Goal: Contribute content: Contribute content

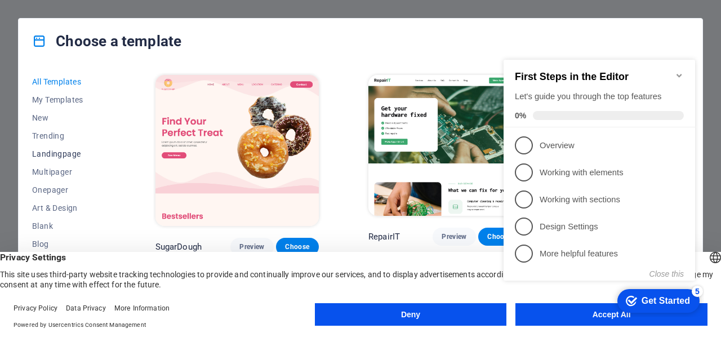
click at [66, 150] on span "Landingpage" at bounding box center [69, 153] width 74 height 9
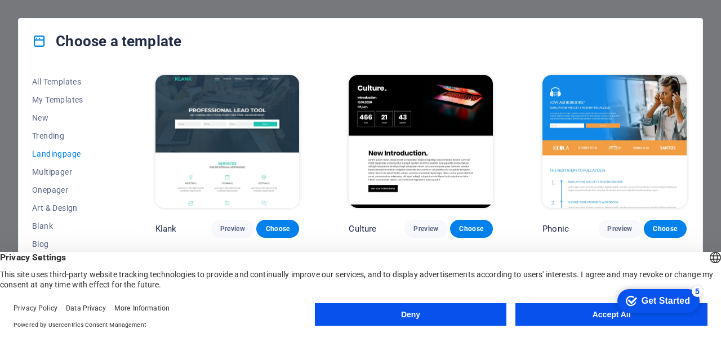
click at [66, 150] on span "Landingpage" at bounding box center [69, 153] width 74 height 9
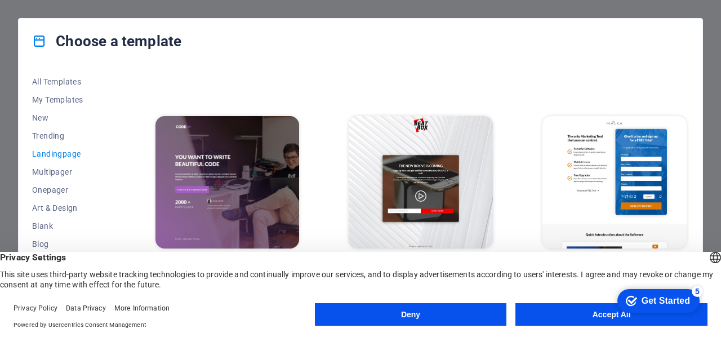
scroll to position [225, 0]
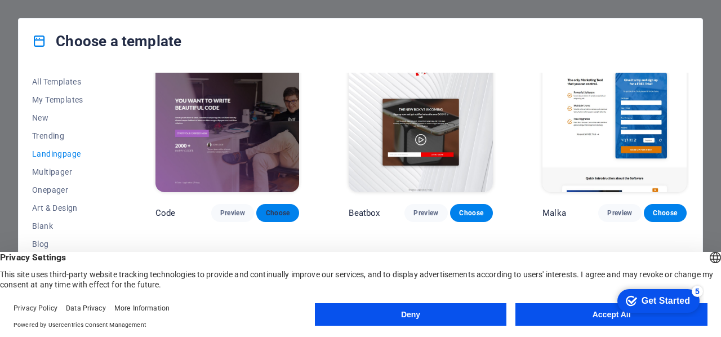
click at [292, 211] on button "Choose" at bounding box center [277, 213] width 43 height 18
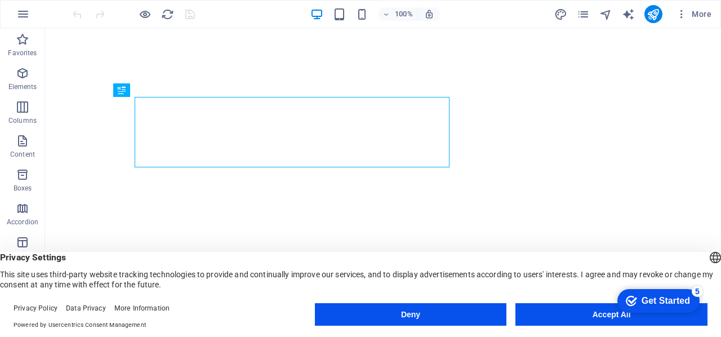
click at [614, 319] on appcues-checklist "Contextual help checklist present on screen" at bounding box center [656, 301] width 96 height 37
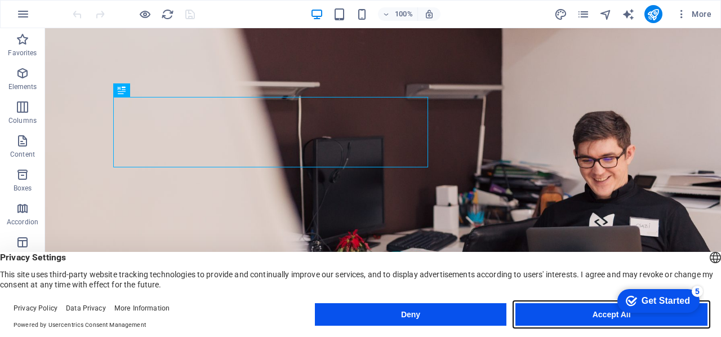
click at [579, 317] on button "Accept All" at bounding box center [611, 314] width 192 height 23
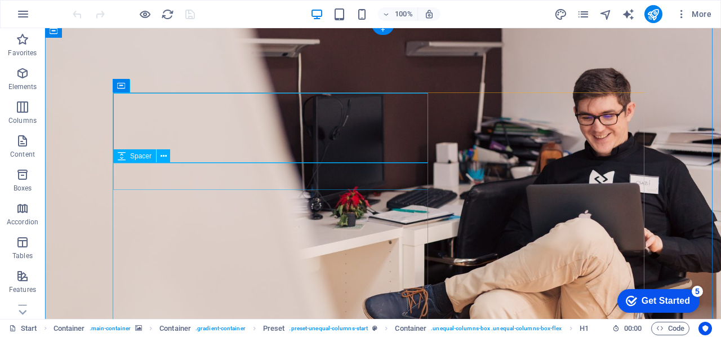
scroll to position [56, 0]
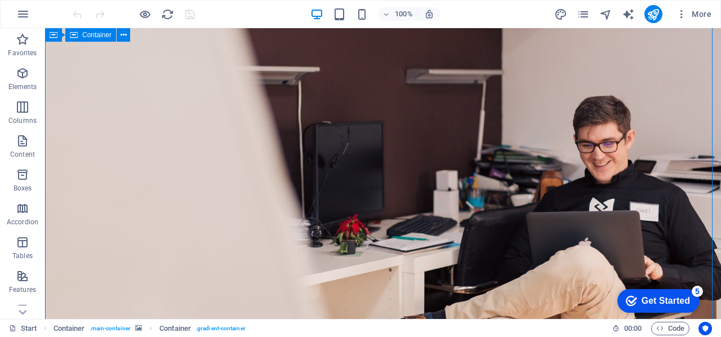
scroll to position [0, 0]
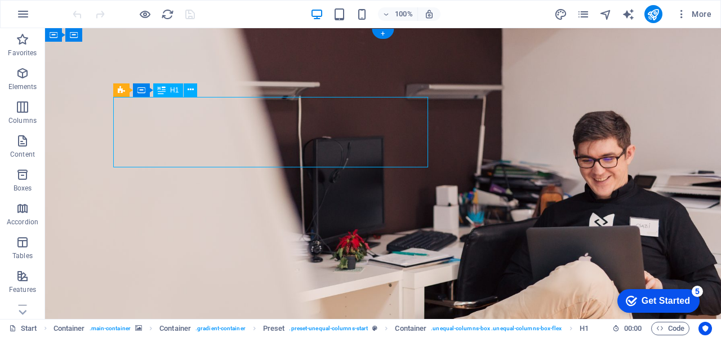
click at [163, 113] on div "Drag here to replace the existing content. Press “Ctrl” if you want to create a…" at bounding box center [383, 173] width 676 height 291
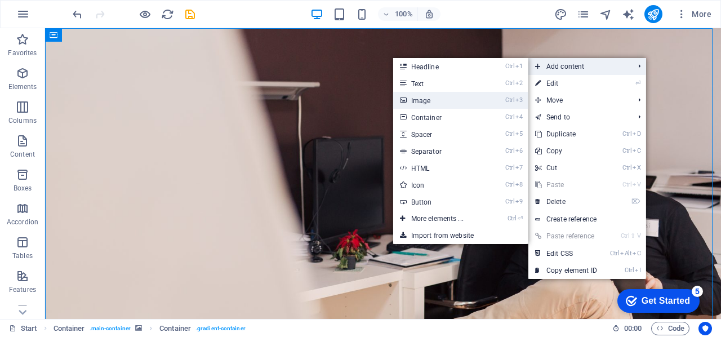
click at [465, 103] on link "Ctrl 3 Image" at bounding box center [439, 100] width 93 height 17
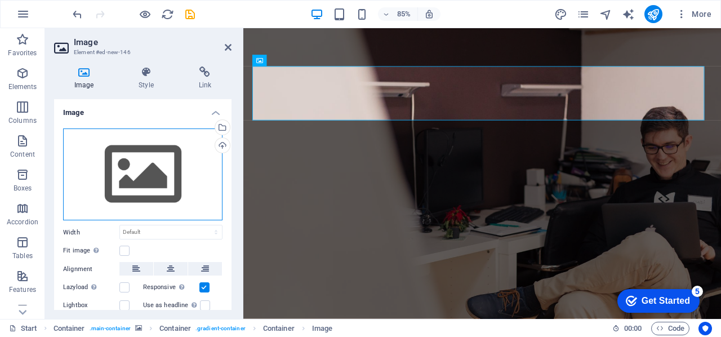
click at [164, 169] on div "Drag files here, click to choose files or select files from Files or our free s…" at bounding box center [142, 174] width 159 height 92
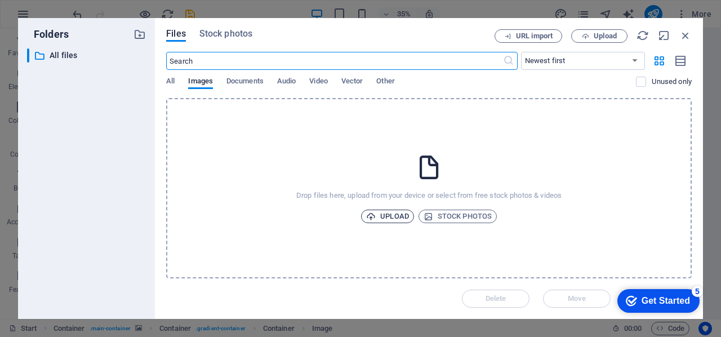
click at [382, 219] on span "Upload" at bounding box center [387, 216] width 43 height 14
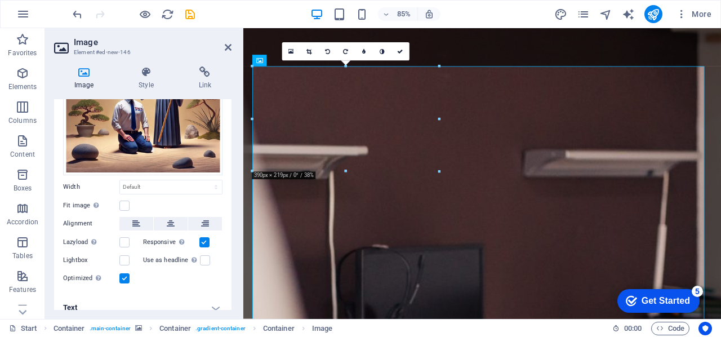
scroll to position [121, 0]
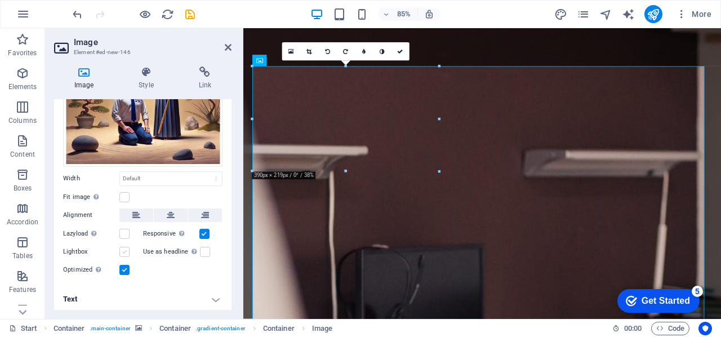
click at [126, 248] on label at bounding box center [124, 252] width 10 height 10
click at [0, 0] on input "Lightbox" at bounding box center [0, 0] width 0 height 0
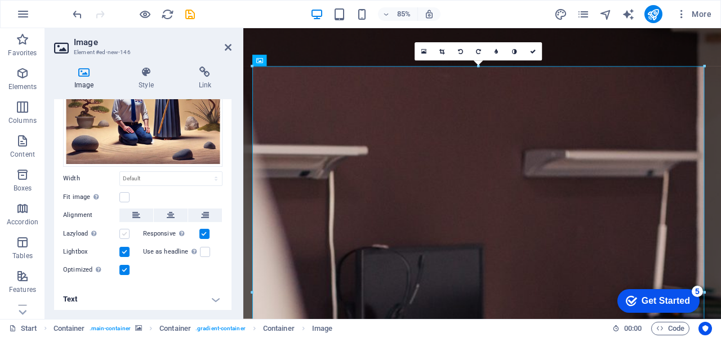
click at [125, 229] on label at bounding box center [124, 234] width 10 height 10
click at [0, 0] on input "Lazyload Loading images after the page loads improves page speed." at bounding box center [0, 0] width 0 height 0
click at [126, 192] on label at bounding box center [124, 197] width 10 height 10
click at [0, 0] on input "Fit image Automatically fit image to a fixed width and height" at bounding box center [0, 0] width 0 height 0
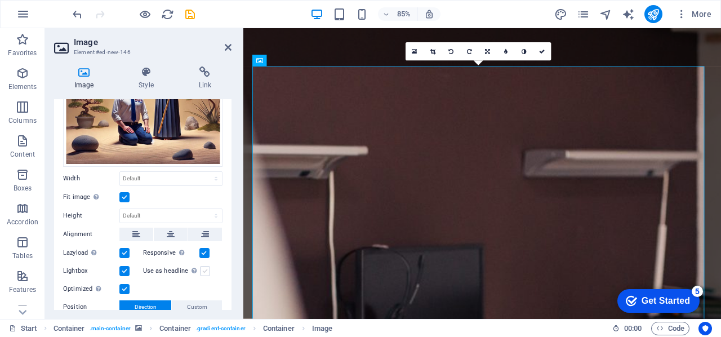
click at [207, 266] on label at bounding box center [205, 271] width 10 height 10
click at [0, 0] on input "Use as headline The image will be wrapped in an H1 headline tag. Useful for giv…" at bounding box center [0, 0] width 0 height 0
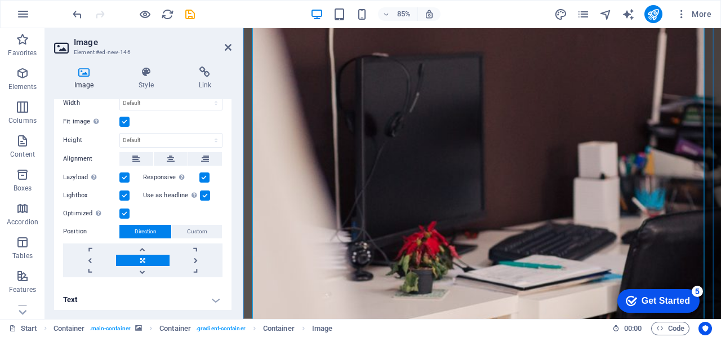
scroll to position [338, 0]
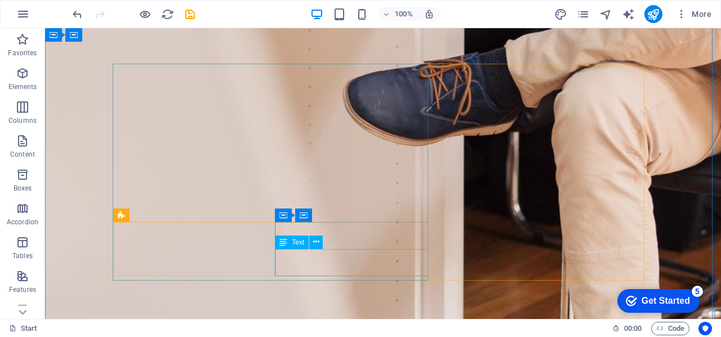
scroll to position [619, 0]
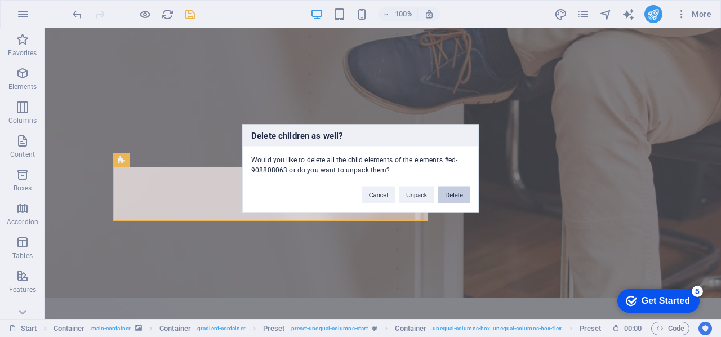
click at [455, 195] on button "Delete" at bounding box center [454, 194] width 32 height 17
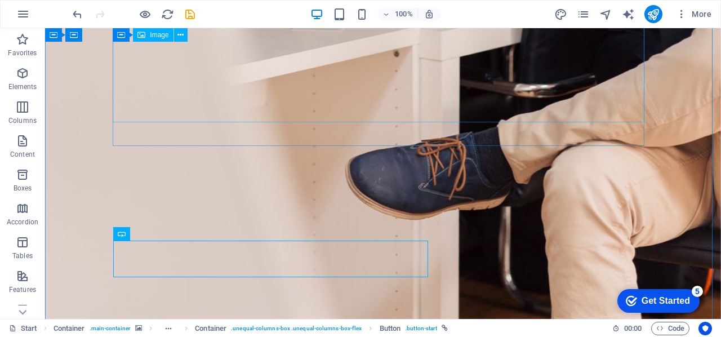
scroll to position [450, 0]
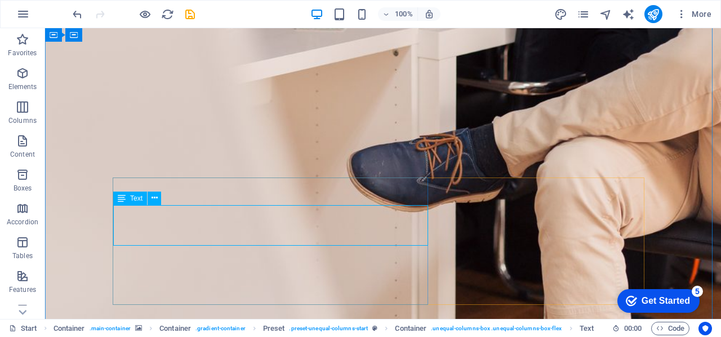
click at [133, 200] on span "Text" at bounding box center [136, 198] width 12 height 7
click at [157, 196] on icon at bounding box center [154, 198] width 6 height 12
click at [118, 200] on icon at bounding box center [122, 198] width 8 height 14
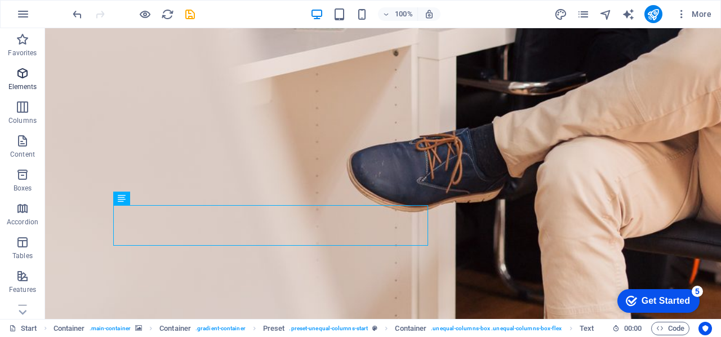
click at [35, 77] on span "Elements" at bounding box center [22, 79] width 45 height 27
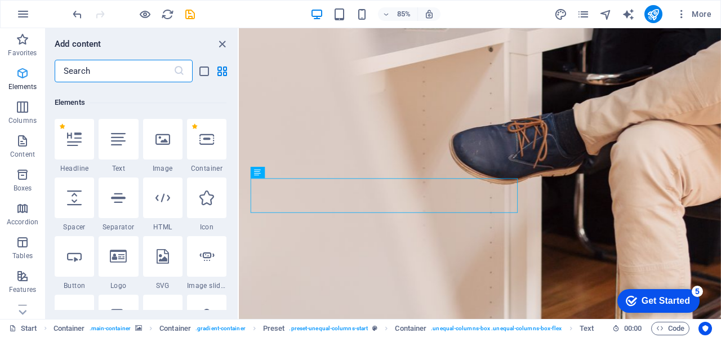
scroll to position [120, 0]
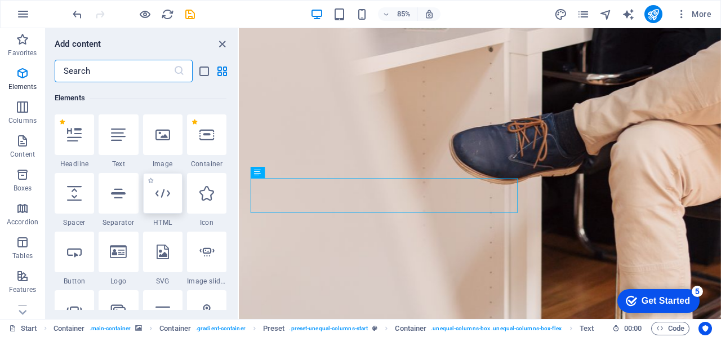
click at [170, 199] on div at bounding box center [162, 193] width 39 height 41
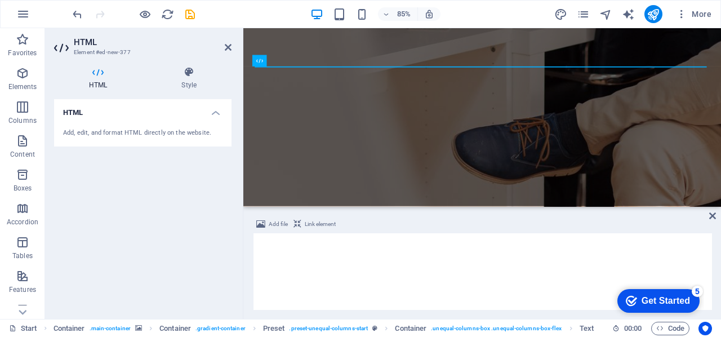
scroll to position [0, 0]
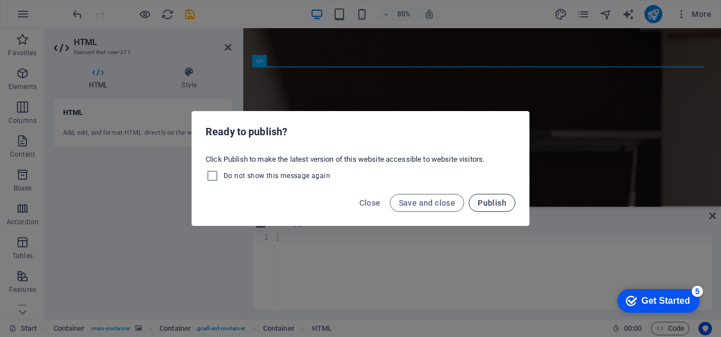
click at [488, 202] on span "Publish" at bounding box center [491, 202] width 29 height 9
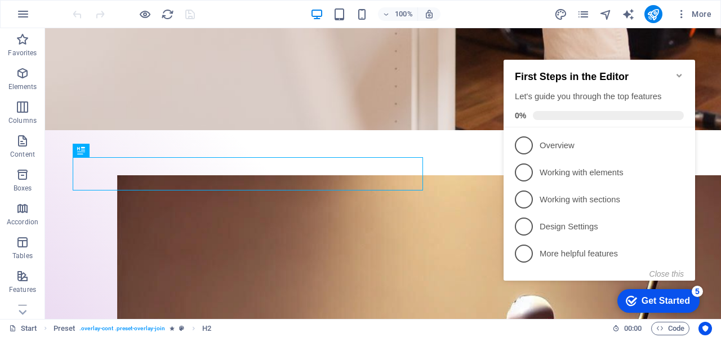
click at [675, 72] on icon "Minimize checklist" at bounding box center [679, 75] width 9 height 9
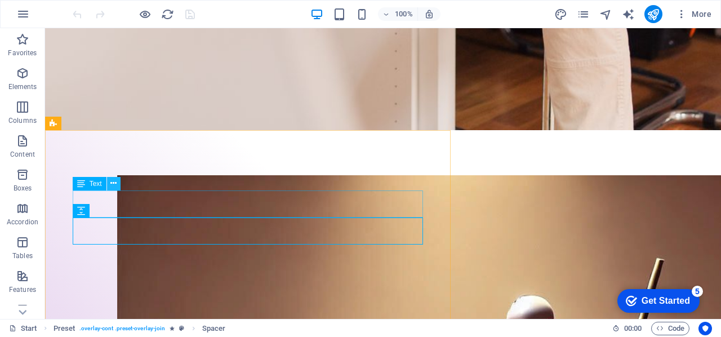
click at [115, 185] on icon at bounding box center [113, 183] width 6 height 12
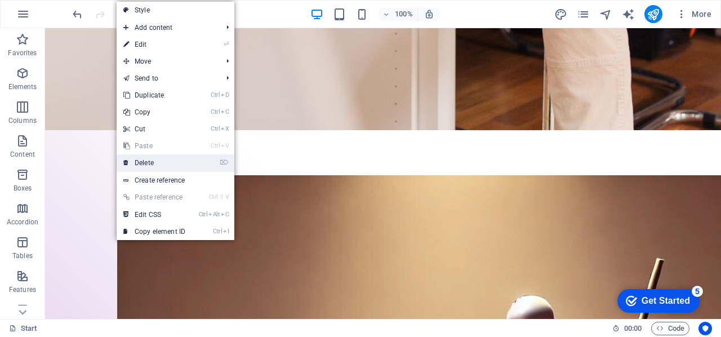
click at [131, 155] on link "⌦ Delete" at bounding box center [154, 162] width 75 height 17
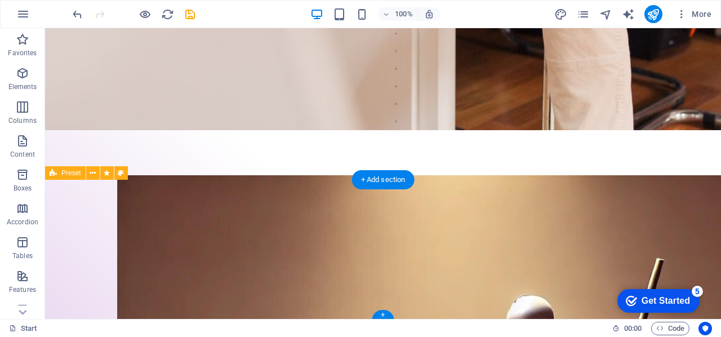
scroll to position [647, 0]
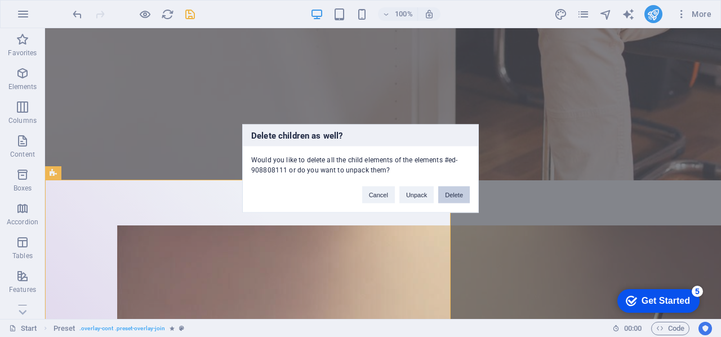
click at [451, 199] on button "Delete" at bounding box center [454, 194] width 32 height 17
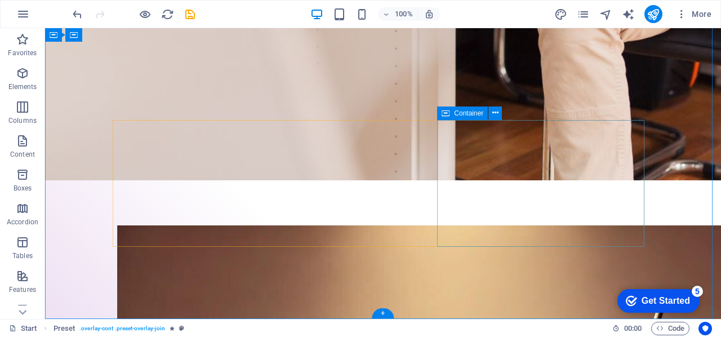
scroll to position [508, 0]
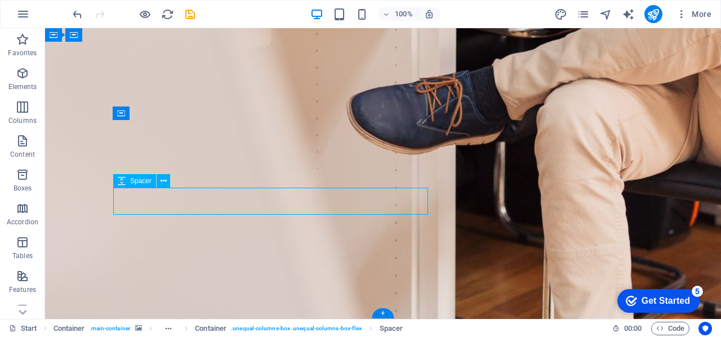
scroll to position [481, 0]
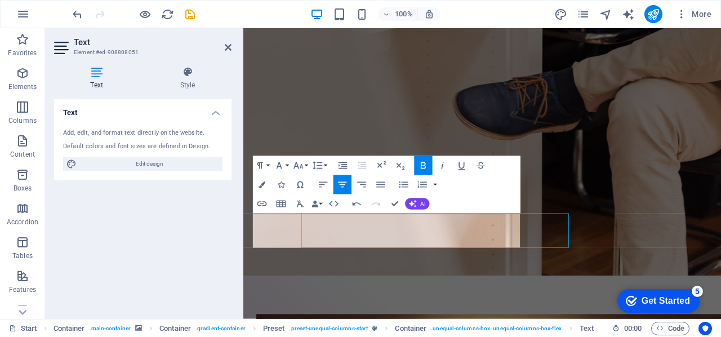
scroll to position [409, 0]
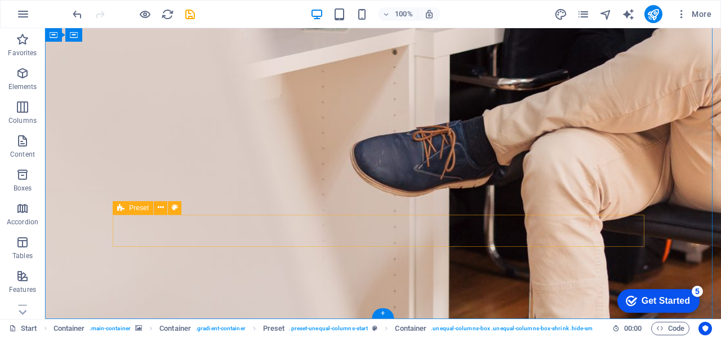
scroll to position [390, 0]
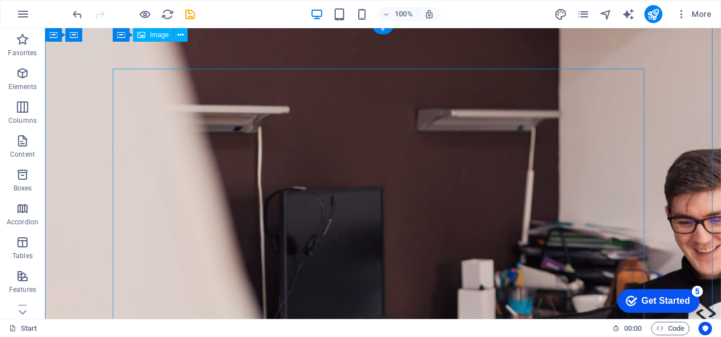
scroll to position [0, 0]
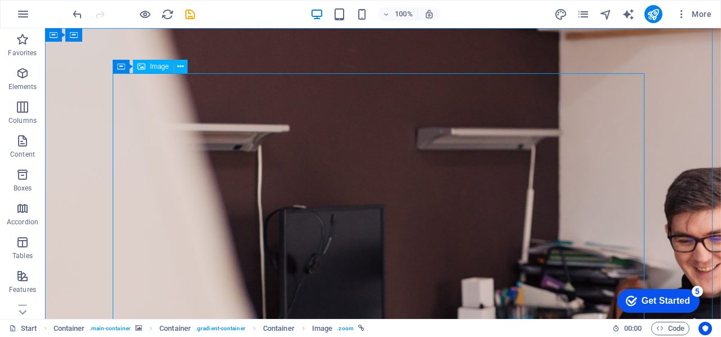
click at [157, 71] on div "Image" at bounding box center [153, 67] width 40 height 14
click at [171, 68] on icon at bounding box center [171, 67] width 6 height 12
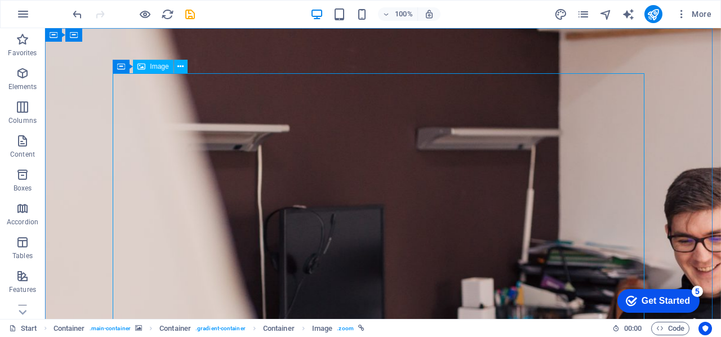
click at [158, 67] on span "Image" at bounding box center [159, 66] width 19 height 7
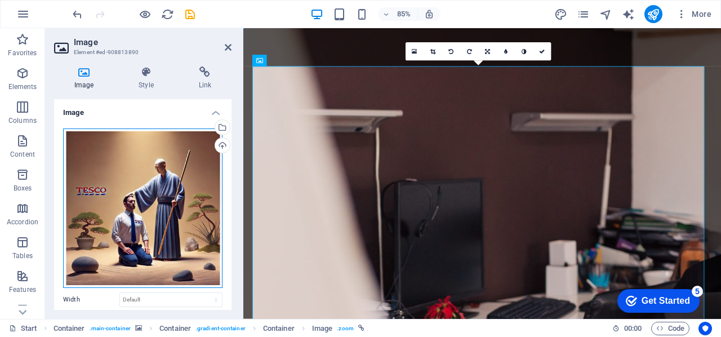
drag, startPoint x: 180, startPoint y: 171, endPoint x: 155, endPoint y: 178, distance: 26.5
click at [155, 178] on div "Drag files here, click to choose files or select files from Files or our free s…" at bounding box center [142, 207] width 159 height 159
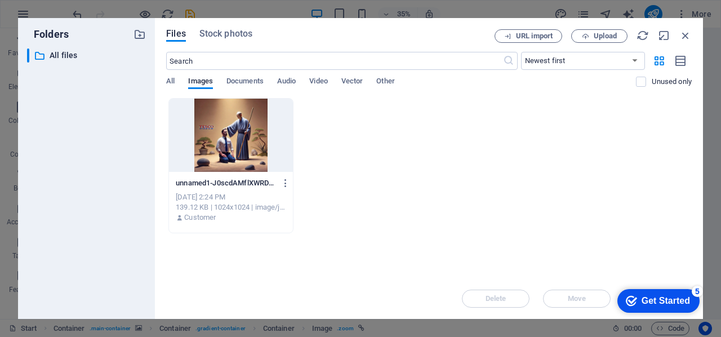
click at [611, 29] on div "Files Stock photos URL import Upload ​ Newest first Oldest first Name (A-Z) Nam…" at bounding box center [429, 168] width 548 height 301
click at [607, 33] on span "Upload" at bounding box center [604, 36] width 23 height 7
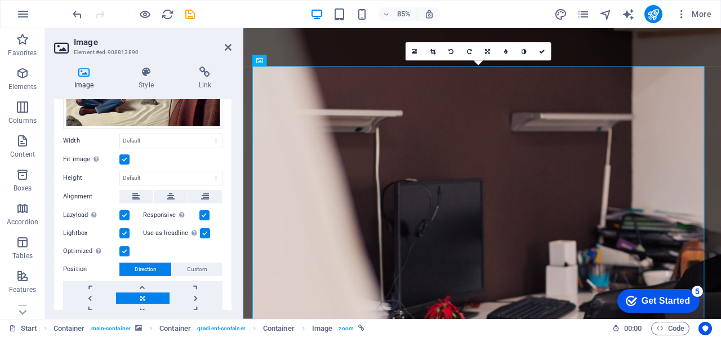
scroll to position [169, 0]
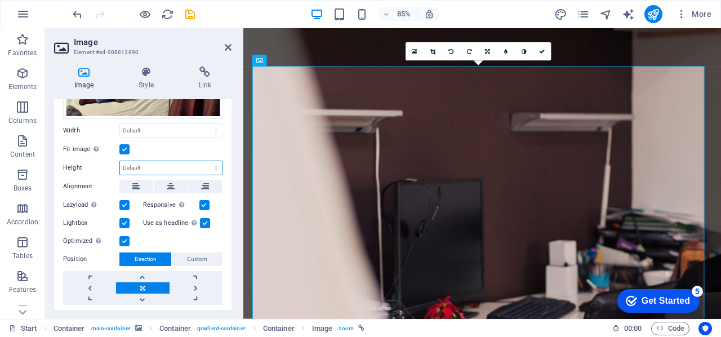
click at [164, 165] on select "Default auto px" at bounding box center [171, 168] width 102 height 14
click at [120, 161] on select "Default auto px" at bounding box center [171, 168] width 102 height 14
select select "DISABLED_OPTION_VALUE"
click at [164, 182] on button at bounding box center [171, 187] width 34 height 14
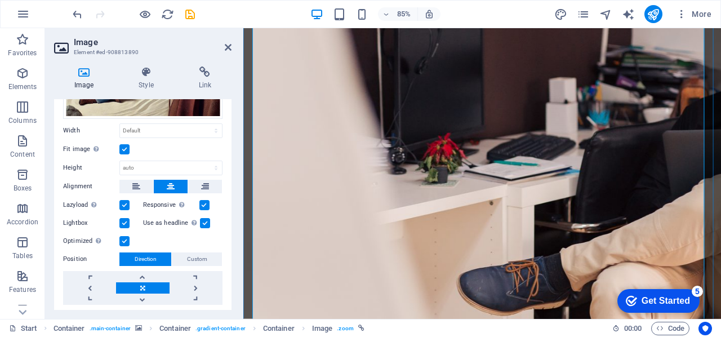
scroll to position [325, 0]
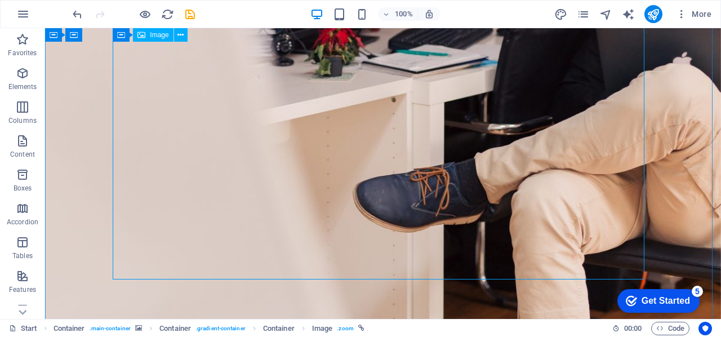
click at [155, 37] on span "Image" at bounding box center [159, 35] width 19 height 7
click at [154, 35] on span "Image" at bounding box center [159, 35] width 19 height 7
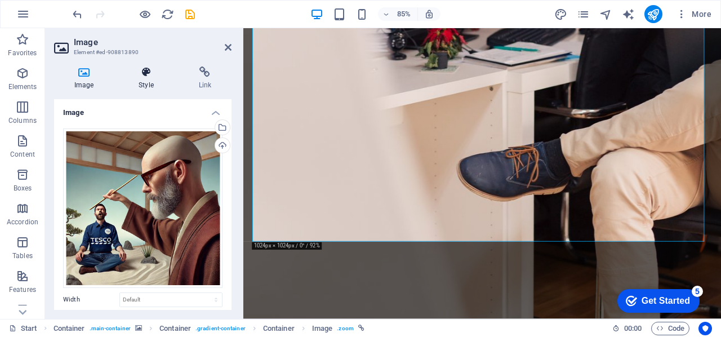
click at [145, 78] on h4 "Style" at bounding box center [148, 78] width 60 height 24
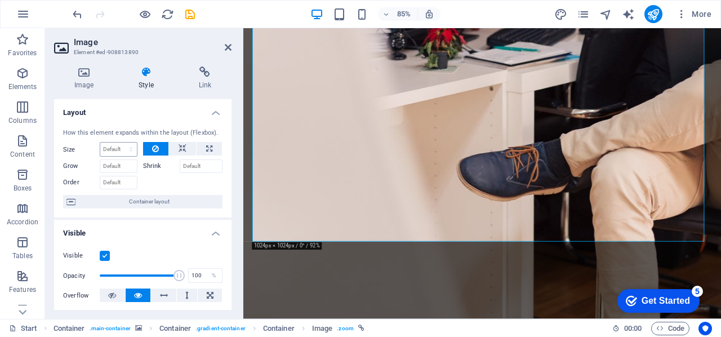
click at [100, 149] on div "Default auto px % 1/1 1/2 1/3 1/4 1/5 1/6 1/7 1/8 1/9 1/10" at bounding box center [119, 149] width 38 height 15
click at [113, 151] on select "Default auto px % 1/1 1/2 1/3 1/4 1/5 1/6 1/7 1/8 1/9 1/10" at bounding box center [118, 149] width 37 height 14
select select "%"
click at [120, 142] on select "Default auto px % 1/1 1/2 1/3 1/4 1/5 1/6 1/7 1/8 1/9 1/10" at bounding box center [118, 149] width 37 height 14
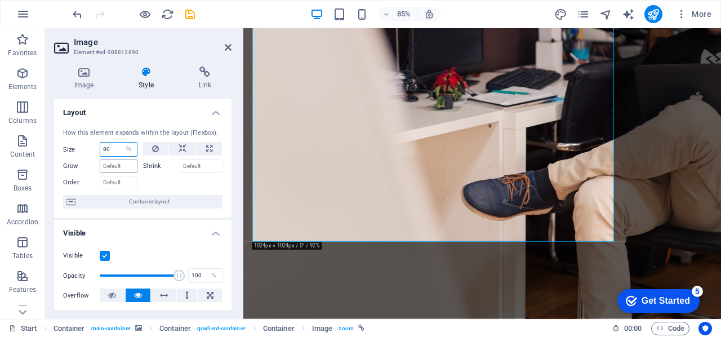
type input "80"
click at [118, 171] on input "Grow" at bounding box center [119, 166] width 38 height 14
click at [157, 184] on div at bounding box center [183, 181] width 80 height 16
click at [155, 274] on span at bounding box center [139, 275] width 79 height 17
click at [162, 273] on span at bounding box center [163, 275] width 11 height 11
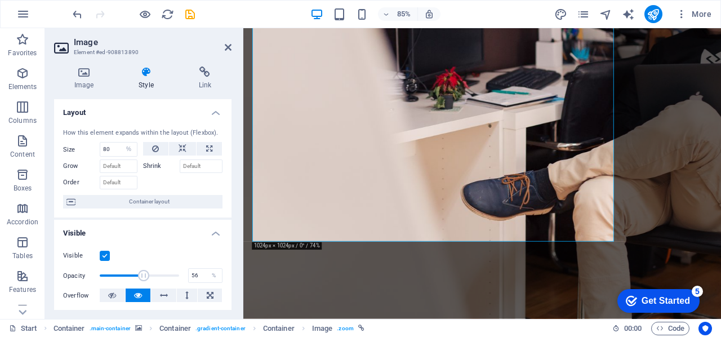
drag, startPoint x: 149, startPoint y: 274, endPoint x: 142, endPoint y: 275, distance: 6.4
click at [142, 275] on span at bounding box center [139, 275] width 79 height 17
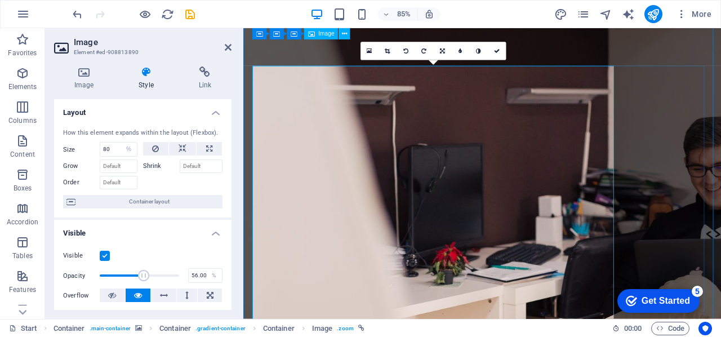
scroll to position [0, 0]
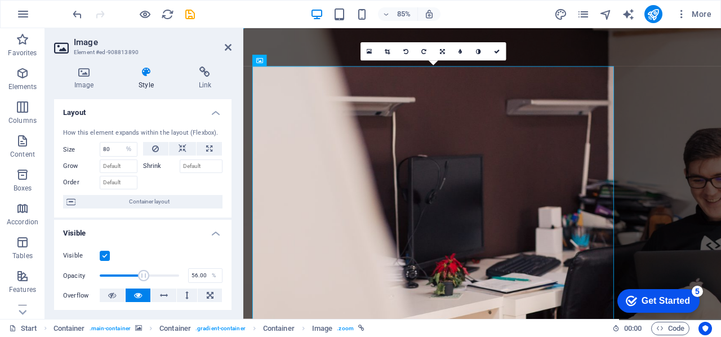
type input "44"
click at [133, 276] on span at bounding box center [139, 275] width 79 height 17
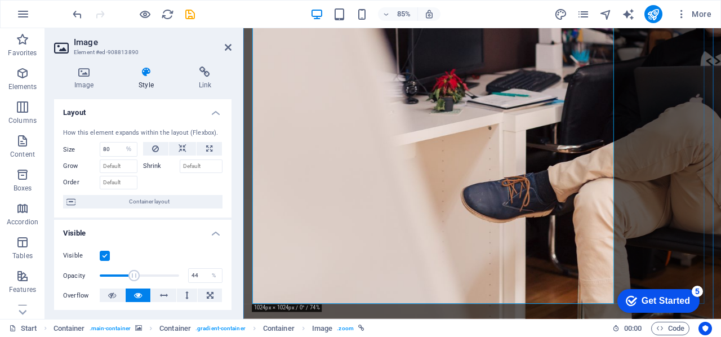
scroll to position [219, 0]
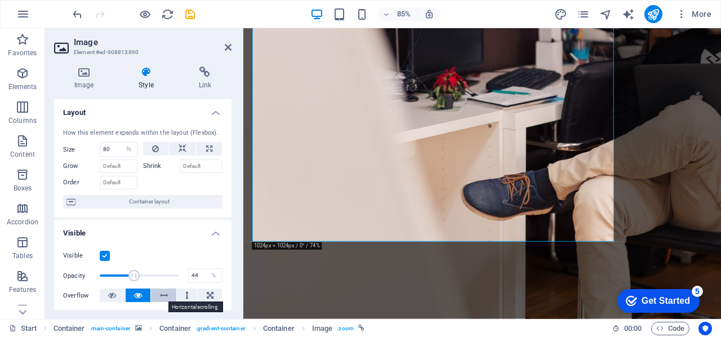
click at [160, 292] on icon at bounding box center [164, 295] width 8 height 14
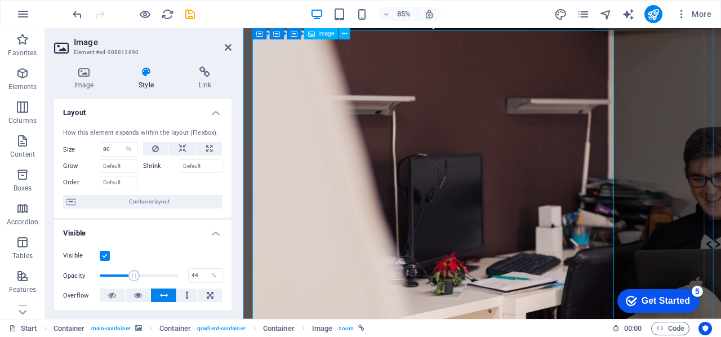
scroll to position [0, 0]
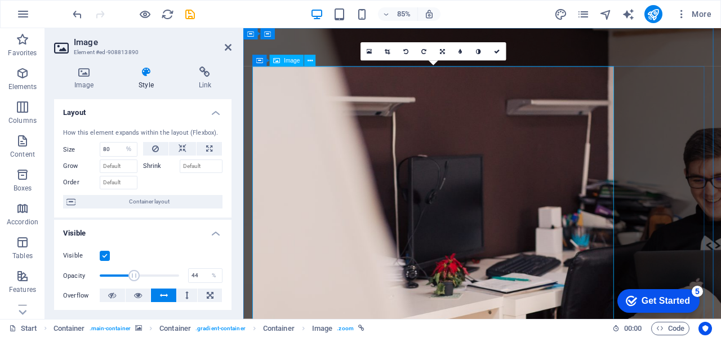
click at [373, 53] on link at bounding box center [369, 52] width 18 height 18
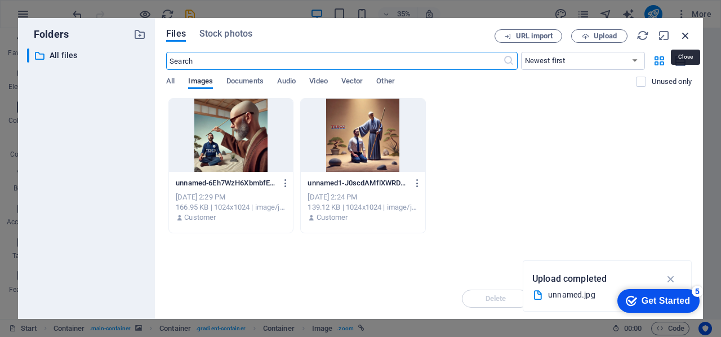
click at [686, 40] on icon "button" at bounding box center [685, 35] width 12 height 12
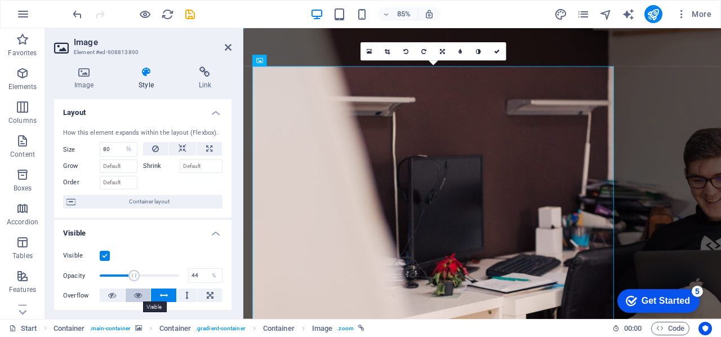
click at [136, 294] on icon at bounding box center [138, 295] width 8 height 14
click at [161, 290] on icon at bounding box center [164, 295] width 8 height 14
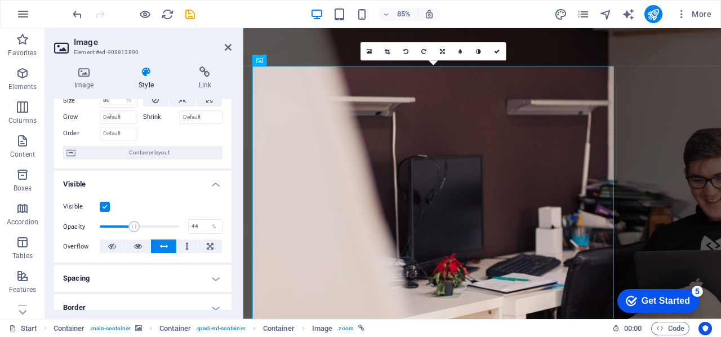
scroll to position [56, 0]
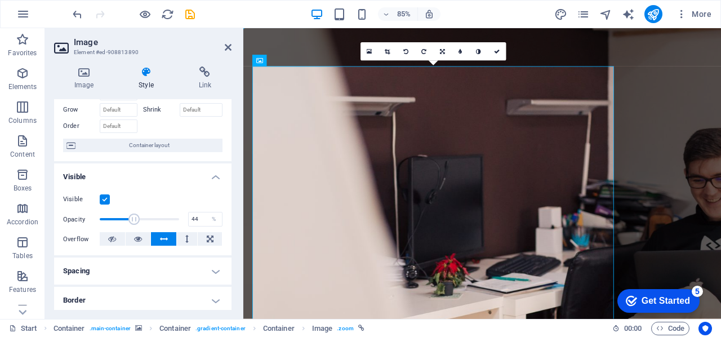
click at [210, 267] on h4 "Spacing" at bounding box center [142, 270] width 177 height 27
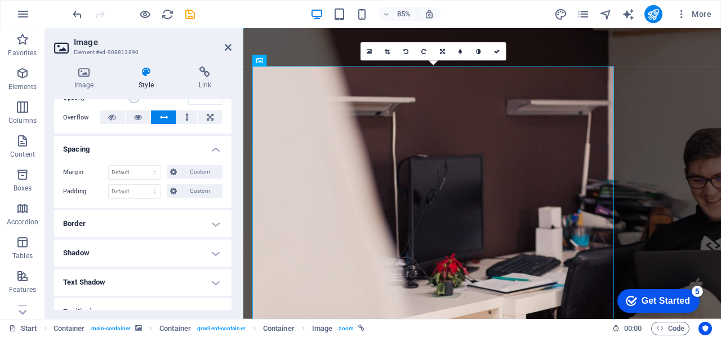
scroll to position [225, 0]
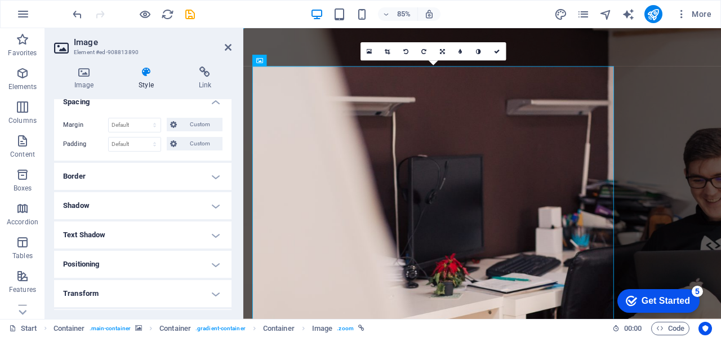
click at [213, 257] on h4 "Positioning" at bounding box center [142, 264] width 177 height 27
click at [130, 284] on span "Relative" at bounding box center [127, 287] width 19 height 14
click at [164, 284] on span "Absolute" at bounding box center [158, 287] width 23 height 14
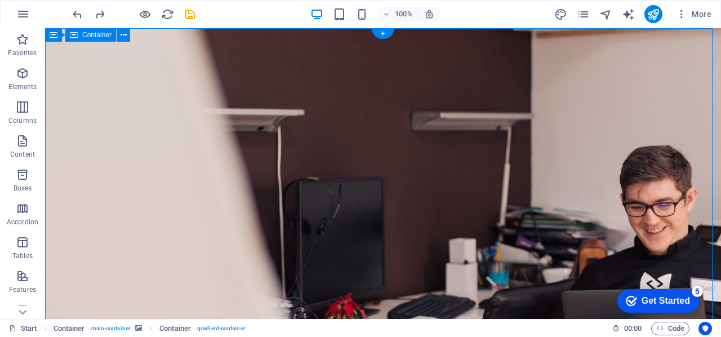
select select "%"
select select "vh"
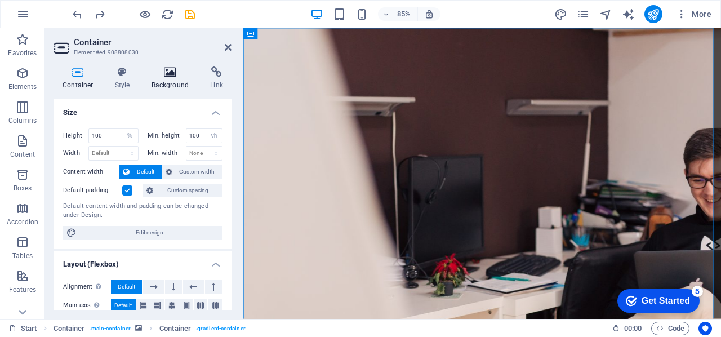
click at [170, 83] on h4 "Background" at bounding box center [172, 78] width 59 height 24
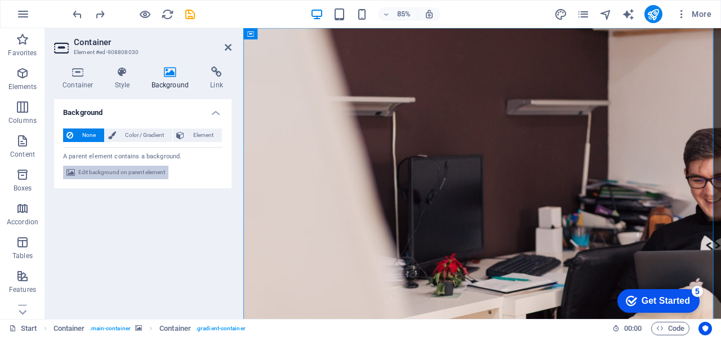
click at [112, 174] on span "Edit background on parent element" at bounding box center [121, 173] width 87 height 14
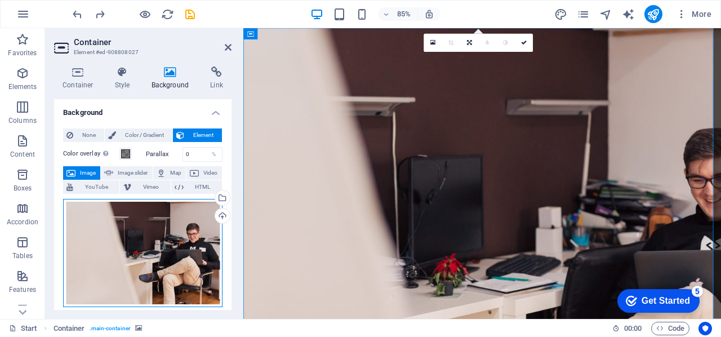
click at [132, 240] on div "Drag files here, click to choose files or select files from Files or our free s…" at bounding box center [142, 253] width 159 height 108
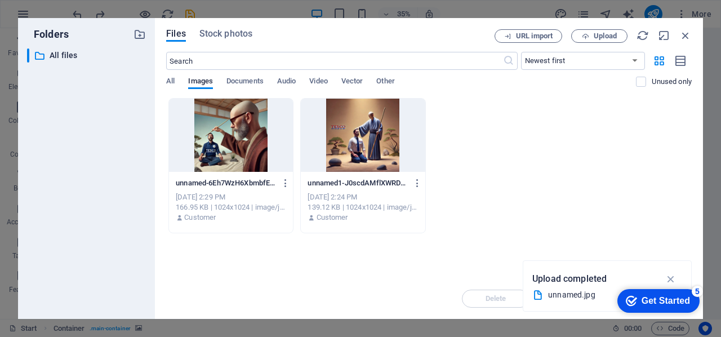
click at [334, 131] on div at bounding box center [363, 135] width 124 height 73
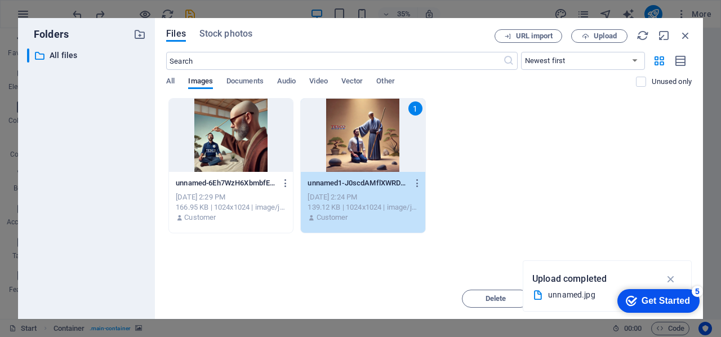
click at [367, 151] on div "1" at bounding box center [363, 135] width 124 height 73
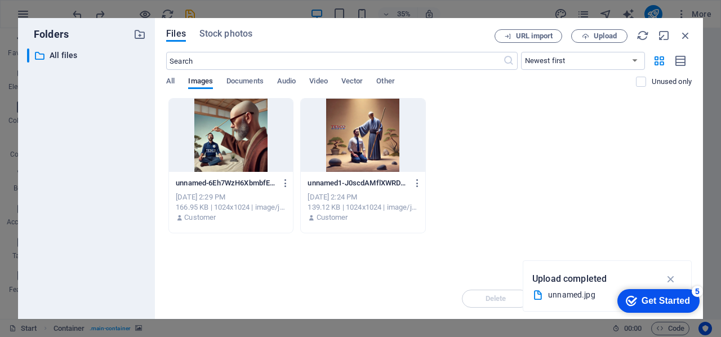
click at [367, 151] on div at bounding box center [363, 135] width 124 height 73
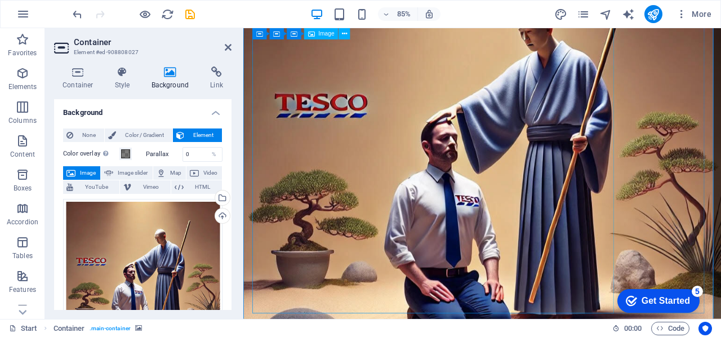
scroll to position [113, 0]
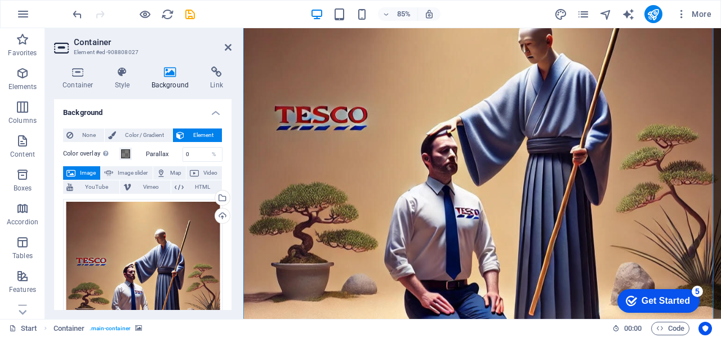
click at [135, 151] on div "Color overlay Places an overlay over the background to colorize it" at bounding box center [101, 154] width 77 height 14
click at [119, 153] on button "Color overlay Places an overlay over the background to colorize it" at bounding box center [125, 154] width 12 height 12
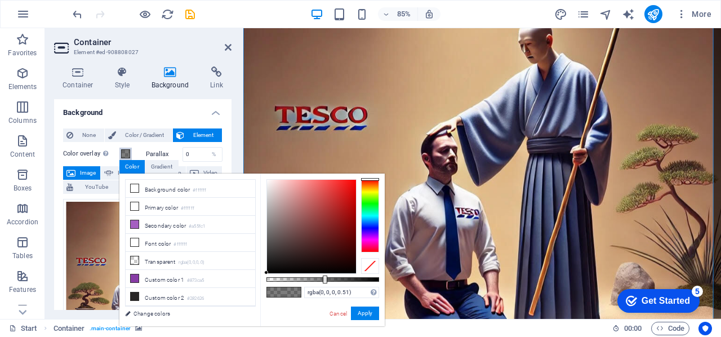
click at [120, 153] on button "Color overlay Places an overlay over the background to colorize it" at bounding box center [125, 154] width 12 height 12
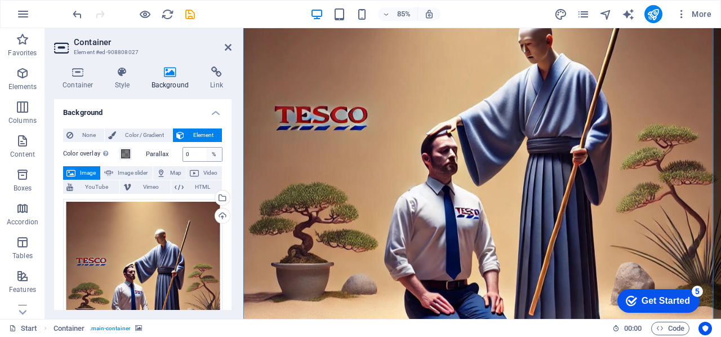
click at [208, 150] on div "%" at bounding box center [214, 155] width 16 height 14
click at [193, 156] on input "0" at bounding box center [202, 155] width 39 height 14
type input "8"
click at [157, 154] on label "Parallax" at bounding box center [164, 154] width 37 height 6
click at [158, 154] on label "Parallax" at bounding box center [164, 154] width 37 height 6
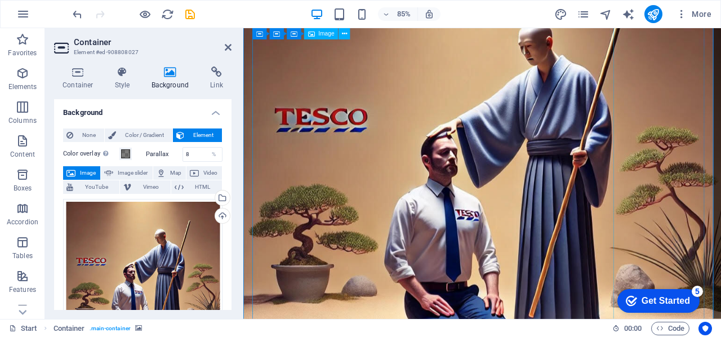
scroll to position [219, 0]
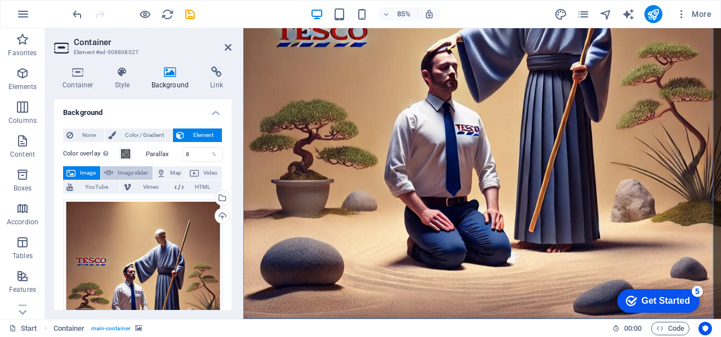
click at [132, 172] on span "Image slider" at bounding box center [133, 173] width 32 height 14
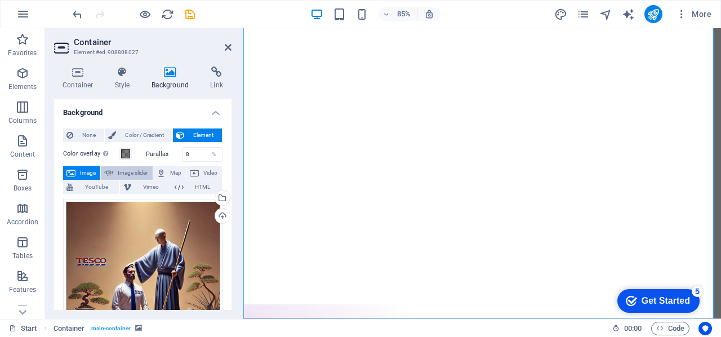
select select "ms"
select select "s"
select select "progressive"
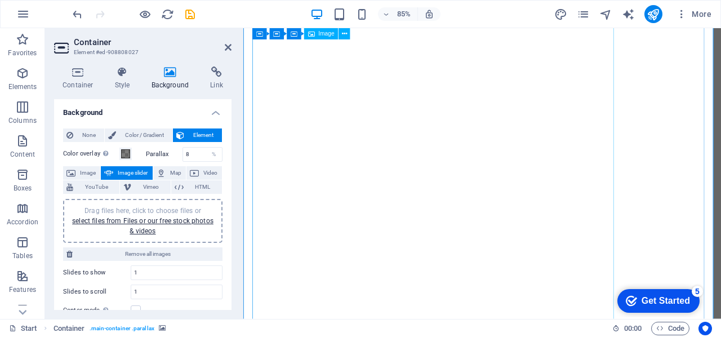
scroll to position [50, 0]
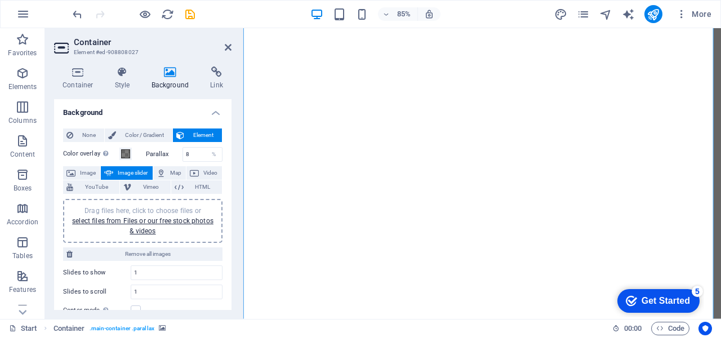
click at [165, 229] on div "Drag files here, click to choose files or select files from Files or our free s…" at bounding box center [143, 221] width 146 height 30
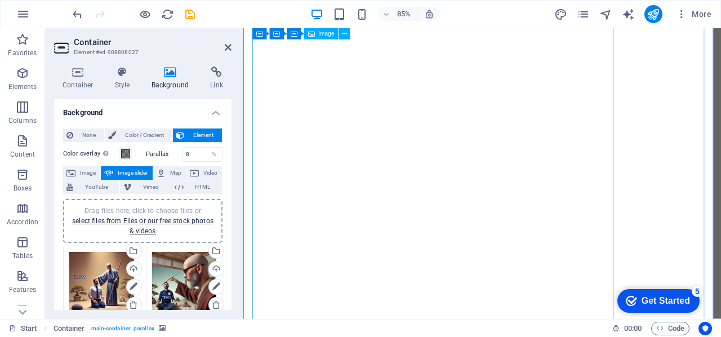
scroll to position [0, 0]
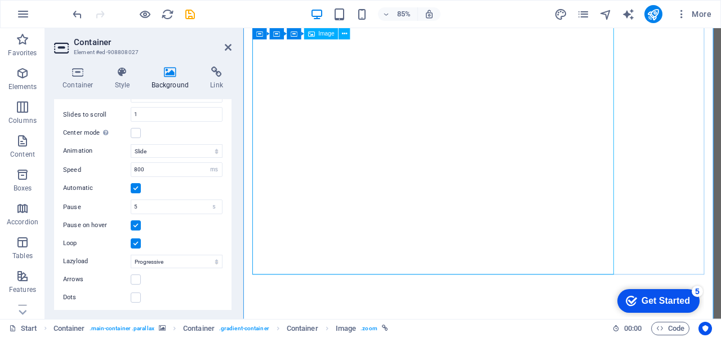
scroll to position [219, 0]
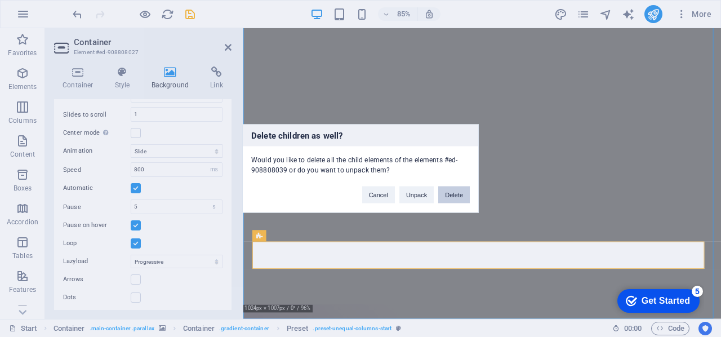
click at [462, 192] on button "Delete" at bounding box center [454, 194] width 32 height 17
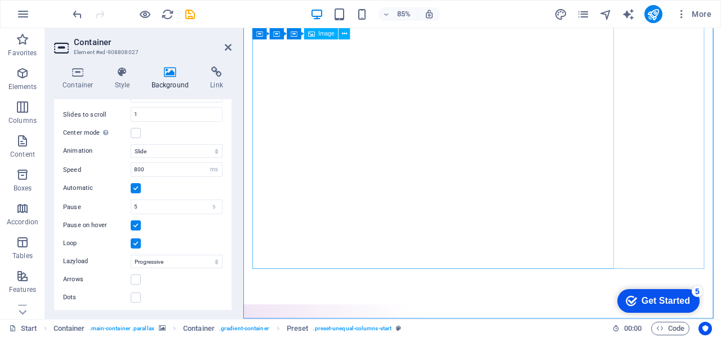
scroll to position [187, 0]
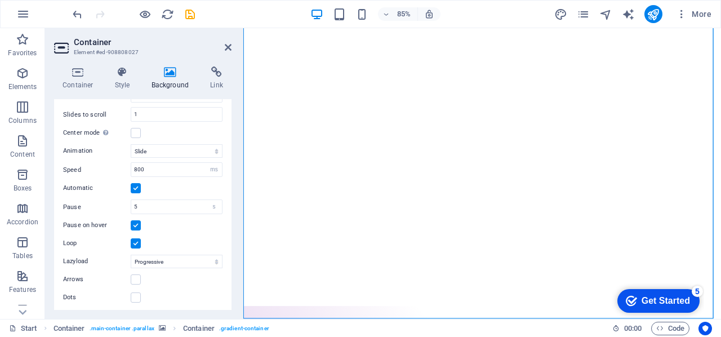
click at [661, 292] on div "checkmark Get Started 5" at bounding box center [658, 301] width 82 height 24
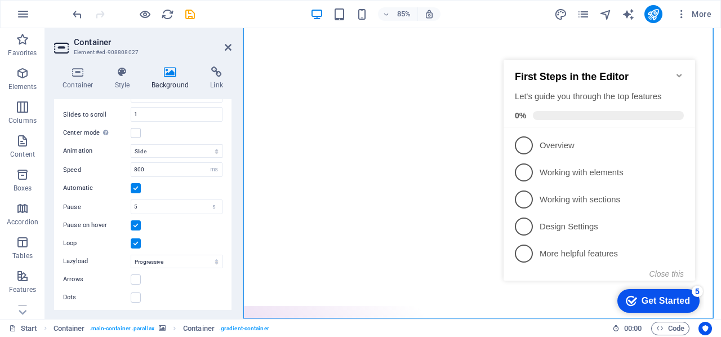
click at [703, 244] on div "checkmark Get Started 5 First Steps in the Editor Let's guide you through the t…" at bounding box center [601, 180] width 205 height 273
click at [677, 275] on button "Close this" at bounding box center [666, 273] width 34 height 9
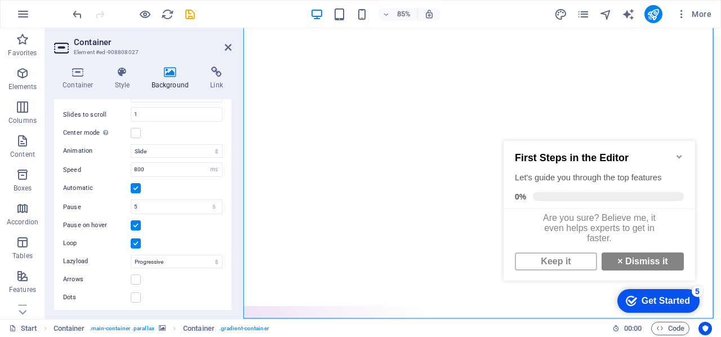
click at [680, 154] on icon "Minimize checklist" at bounding box center [679, 156] width 9 height 9
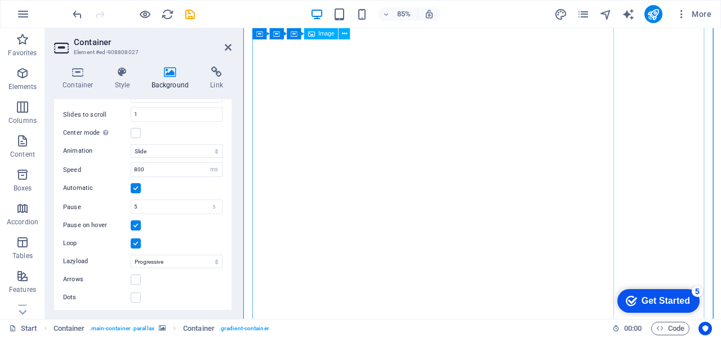
scroll to position [18, 0]
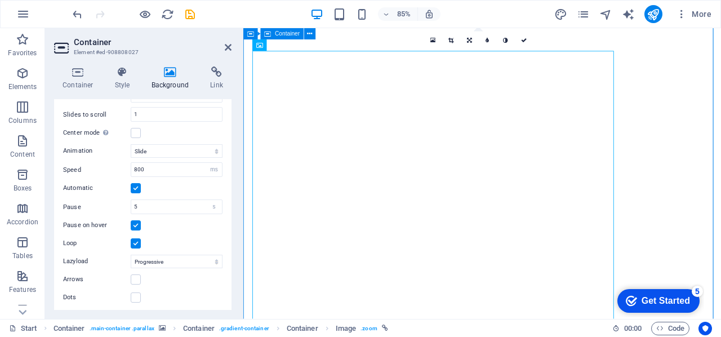
select select "%"
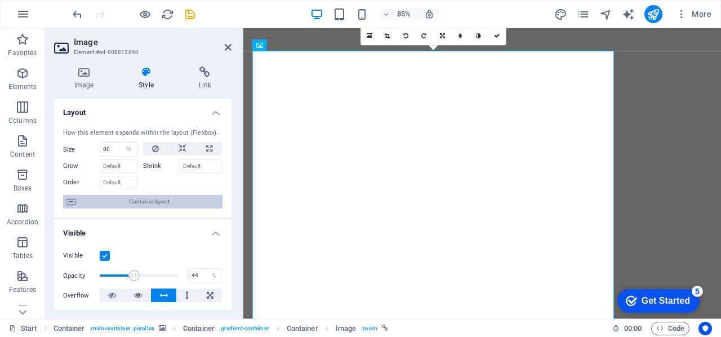
click at [169, 204] on span "Container layout" at bounding box center [149, 202] width 140 height 14
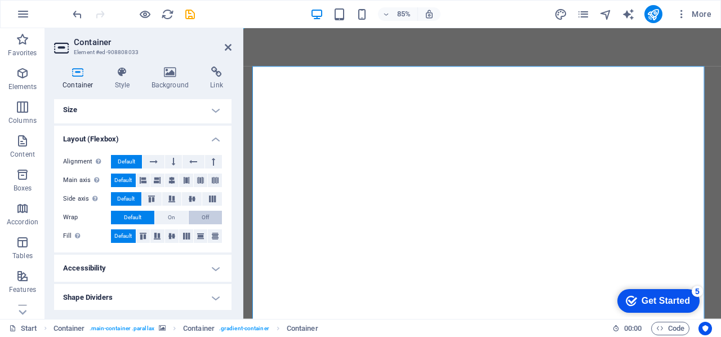
scroll to position [3, 0]
click at [132, 77] on icon at bounding box center [122, 71] width 32 height 11
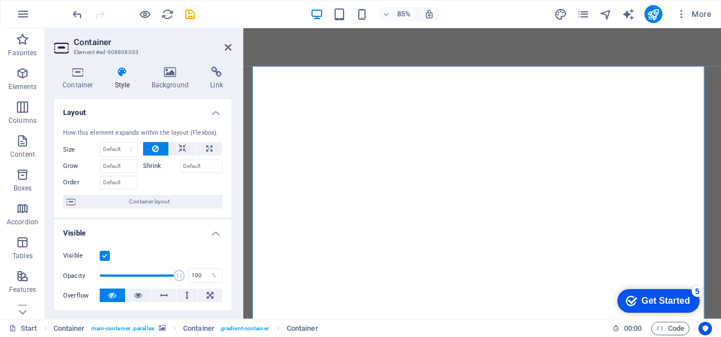
click at [172, 63] on div "Container Style Background Link Size Height Default px rem % vh vw Min. height …" at bounding box center [142, 187] width 195 height 261
click at [169, 79] on h4 "Background" at bounding box center [172, 78] width 59 height 24
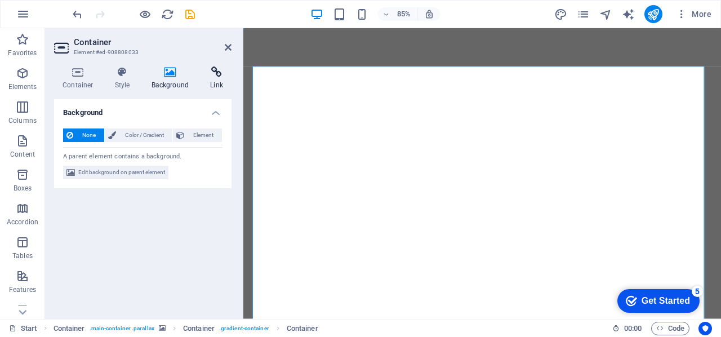
click at [207, 79] on h4 "Link" at bounding box center [217, 78] width 30 height 24
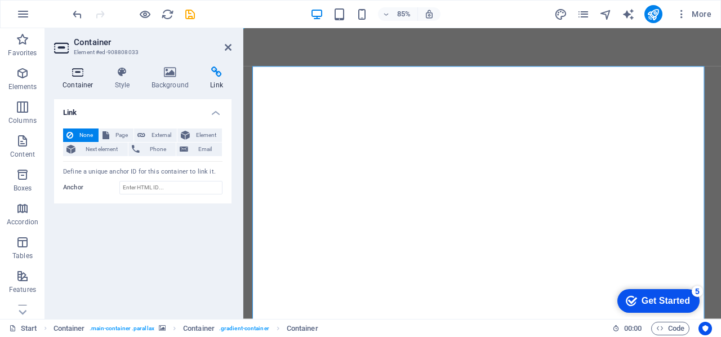
click at [83, 73] on icon at bounding box center [78, 71] width 48 height 11
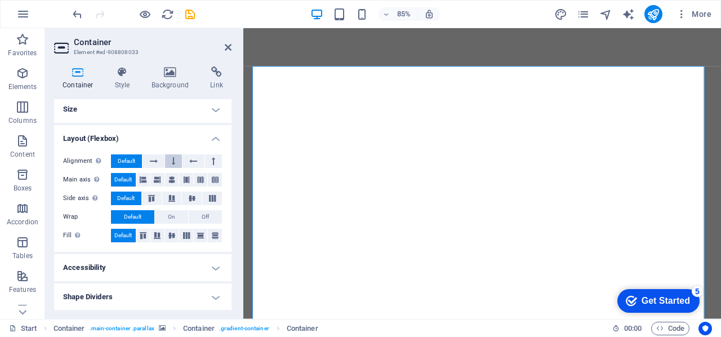
click at [172, 158] on icon at bounding box center [173, 161] width 3 height 14
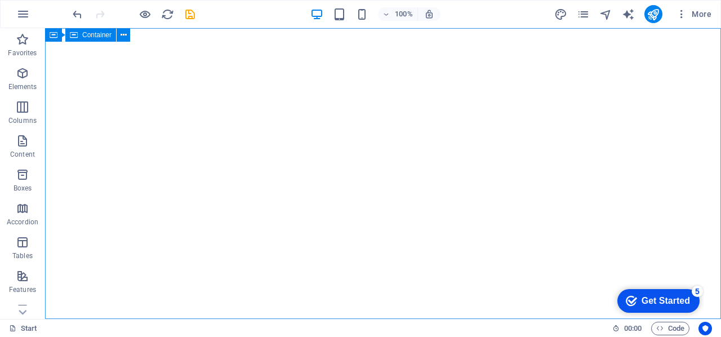
click at [103, 41] on div "Container" at bounding box center [90, 35] width 51 height 14
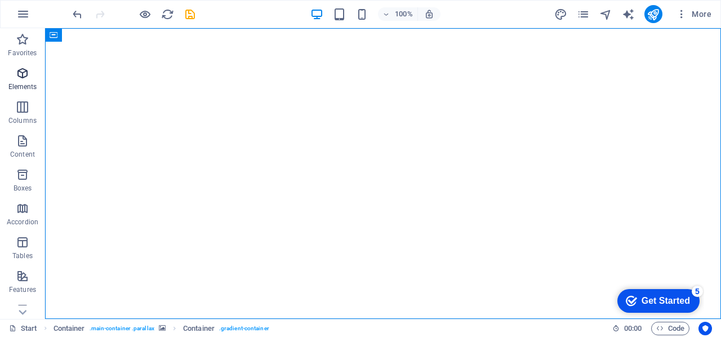
click at [25, 75] on icon "button" at bounding box center [23, 73] width 14 height 14
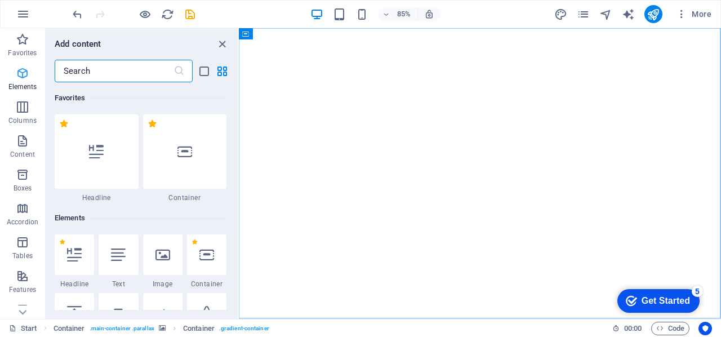
scroll to position [120, 0]
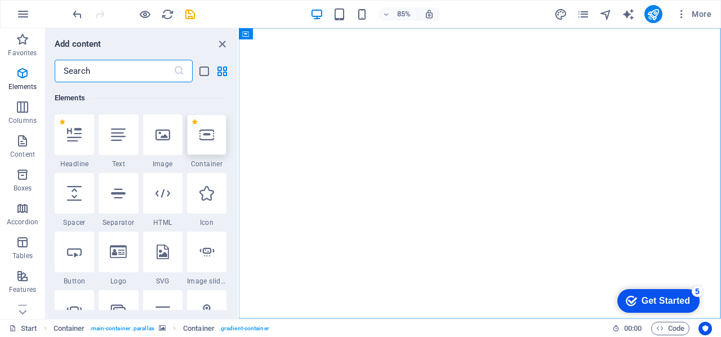
click at [213, 132] on icon at bounding box center [206, 134] width 15 height 15
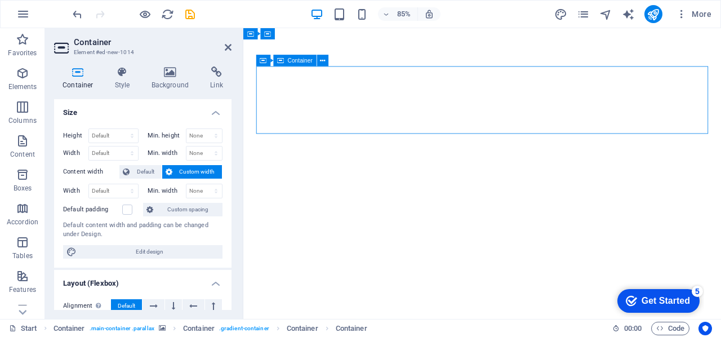
drag, startPoint x: 411, startPoint y: 88, endPoint x: 472, endPoint y: 123, distance: 70.1
click at [23, 84] on p "Elements" at bounding box center [22, 86] width 29 height 9
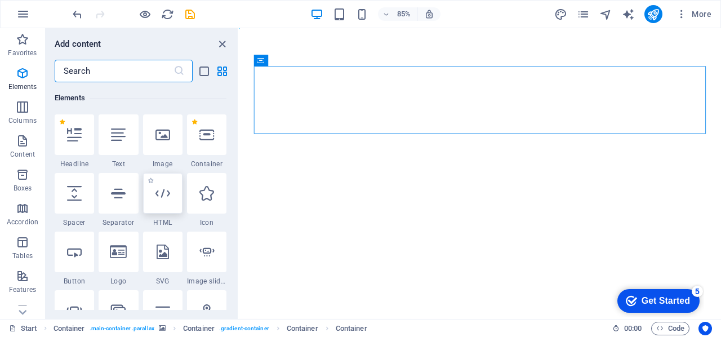
click at [163, 199] on icon at bounding box center [162, 193] width 15 height 15
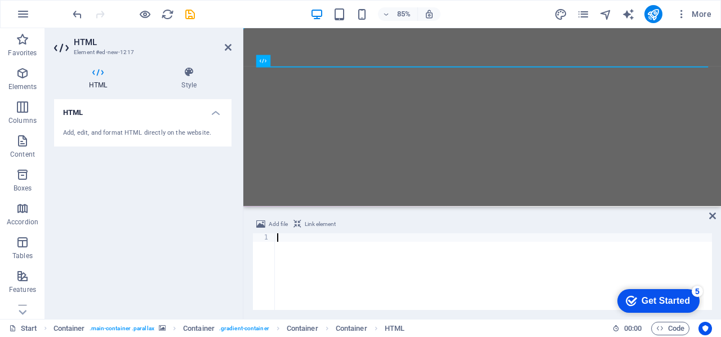
paste textarea "<iframe data-testid="embed-iframe" style="border-radius:12px" src="https://open…"
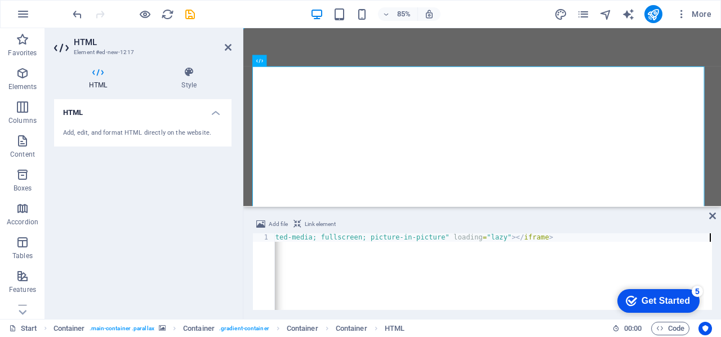
click at [348, 262] on div "< iframe data-testid = "embed-iframe" style = "border-radius:12px" src = "https…" at bounding box center [102, 279] width 1218 height 93
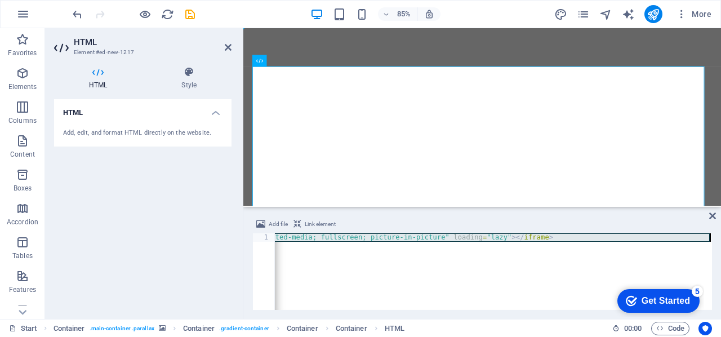
paste textarea "</script"
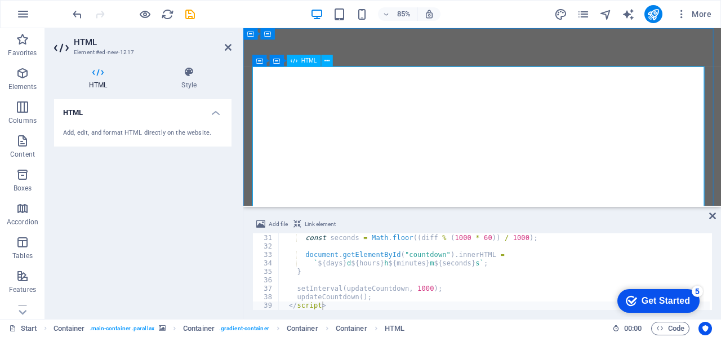
scroll to position [56, 0]
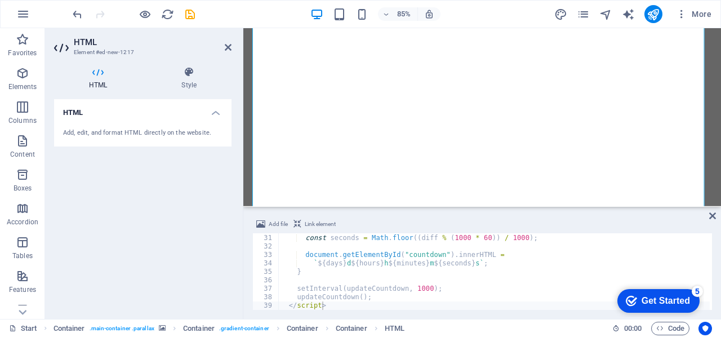
click at [465, 289] on div "const minutes = Math . floor (( diff % ( 1000 * 60 * 60 )) / ( 1000 * 60 )) ; c…" at bounding box center [493, 271] width 431 height 93
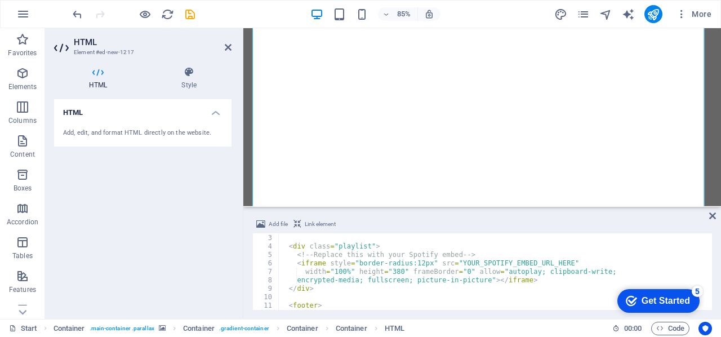
scroll to position [16, 0]
drag, startPoint x: 449, startPoint y: 264, endPoint x: 552, endPoint y: 264, distance: 102.5
click at [552, 264] on div "< div id = "countdown" > Loading... </ div > < div class = "playlist" > <!-- Re…" at bounding box center [493, 271] width 431 height 93
paste textarea "https://open.spotify.com/playlist/0ANaNE6ENWgaXMs5sscJYI?si=oWEojOILSoSwvhqIn2Z…"
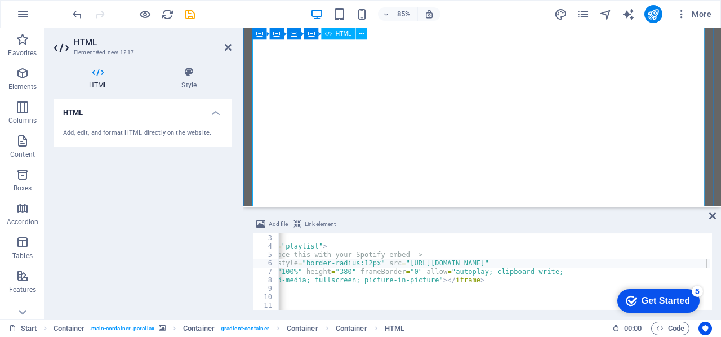
scroll to position [189, 0]
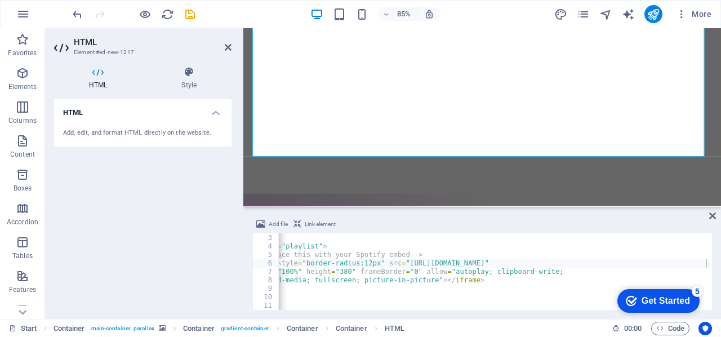
type textarea "width="100%" height="380" frameBorder="0" allow="autoplay; clipboard-write;"
click at [491, 273] on div "< div id = "countdown" > Loading... </ div > < div class = "playlist" > <!-- Re…" at bounding box center [470, 270] width 490 height 91
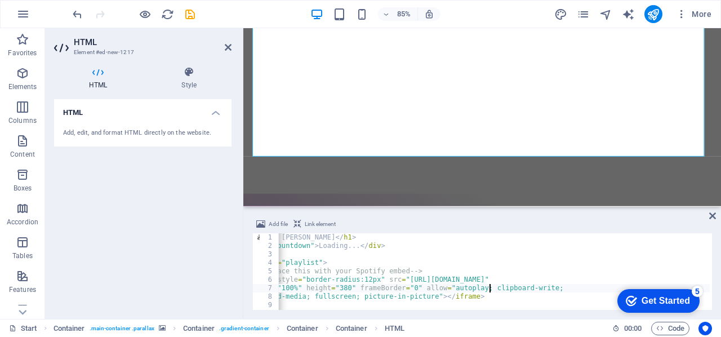
scroll to position [0, 0]
click at [698, 11] on span "More" at bounding box center [693, 13] width 35 height 11
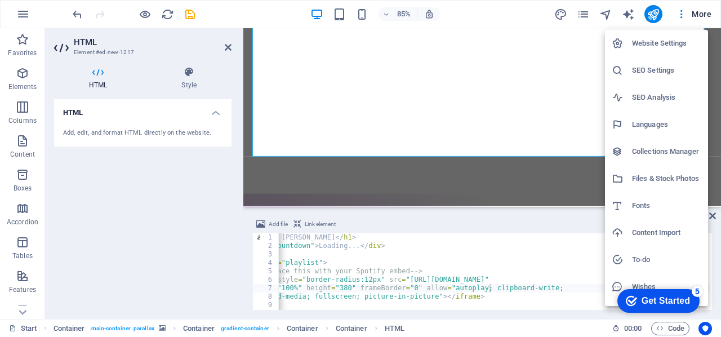
click at [677, 15] on div at bounding box center [360, 168] width 721 height 337
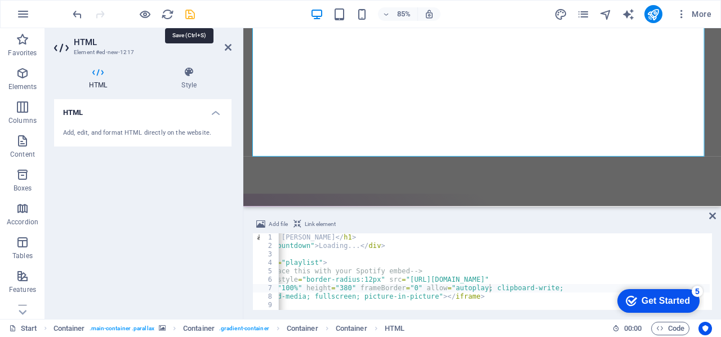
click at [192, 13] on icon "save" at bounding box center [190, 14] width 13 height 13
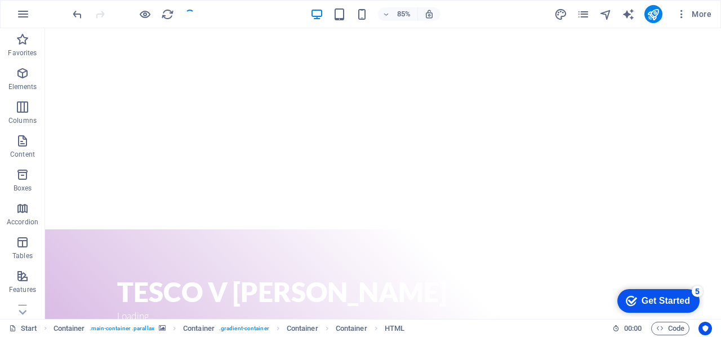
scroll to position [108, 0]
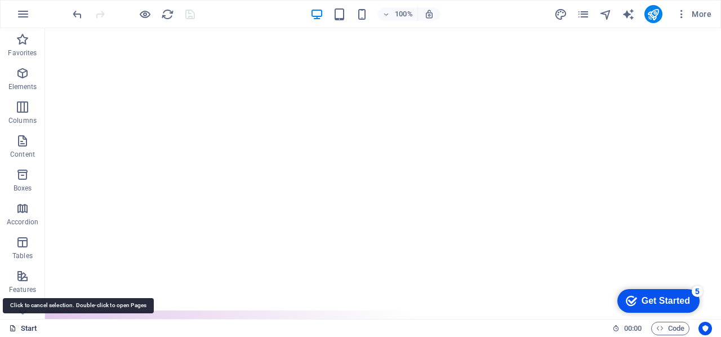
click at [24, 331] on link "Start" at bounding box center [23, 329] width 28 height 14
click at [30, 326] on link "Start" at bounding box center [23, 329] width 28 height 14
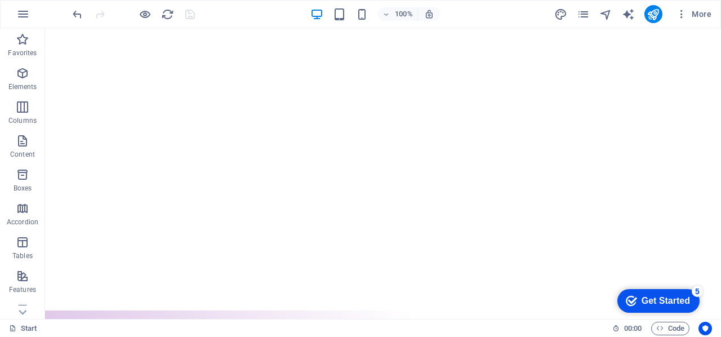
click at [655, 293] on div "checkmark Get Started 5" at bounding box center [658, 301] width 82 height 24
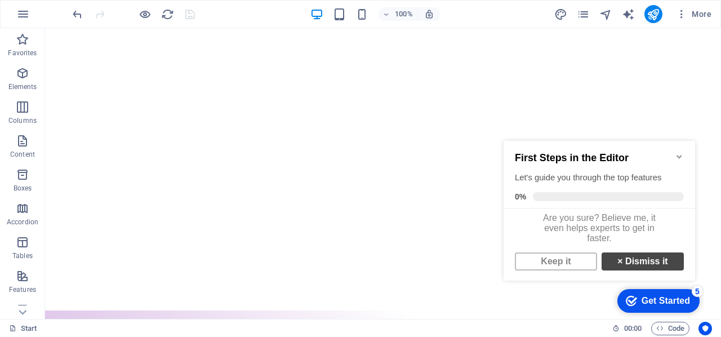
click at [649, 269] on link "× Dismiss it" at bounding box center [642, 261] width 82 height 18
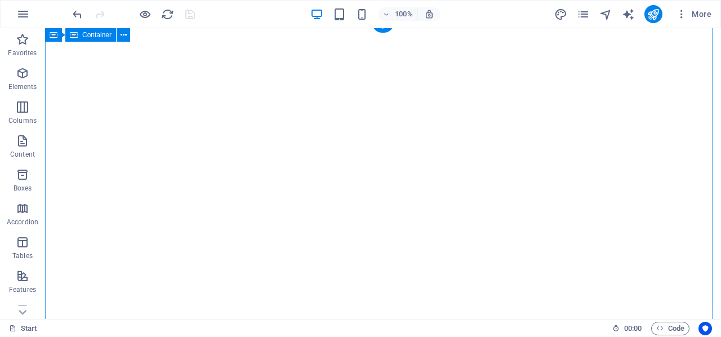
scroll to position [0, 0]
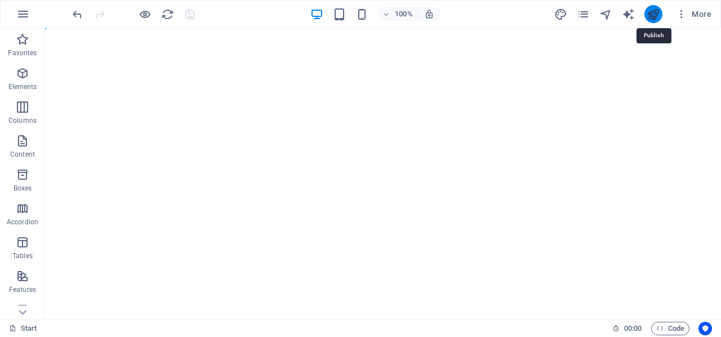
click at [654, 14] on icon "publish" at bounding box center [652, 14] width 13 height 13
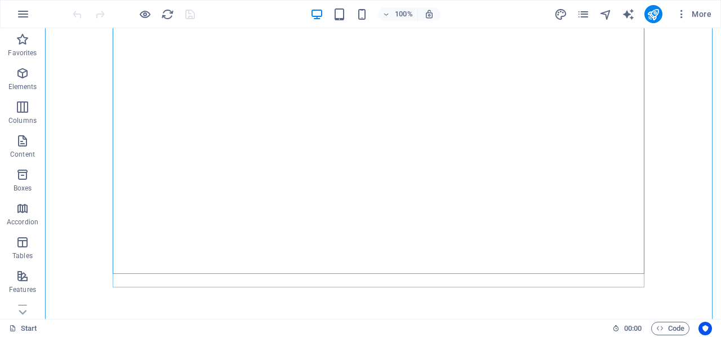
scroll to position [108, 0]
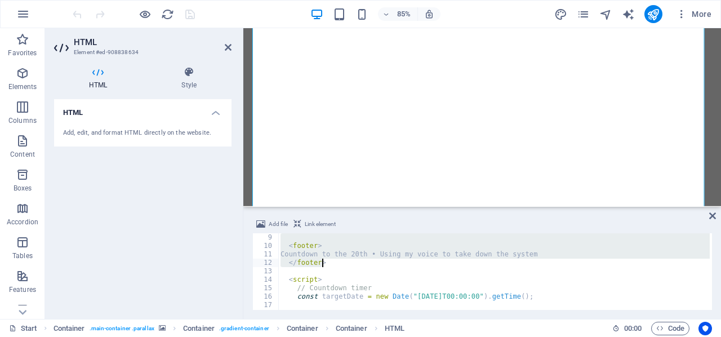
scroll to position [34, 0]
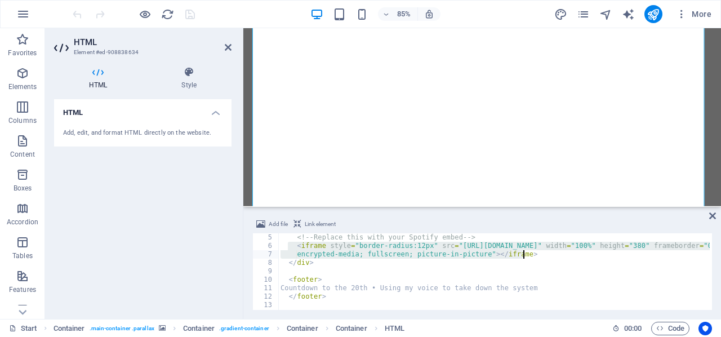
drag, startPoint x: 287, startPoint y: 248, endPoint x: 526, endPoint y: 256, distance: 238.9
click at [526, 256] on div "<!-- Replace this with your Spotify embed --> < iframe style = "border-radius:1…" at bounding box center [667, 278] width 779 height 91
paste textarea "<iframe data-testid="embed-iframe" style="border-radius:12px" src="https://open…"
type textarea "<iframe data-testid="embed-iframe" style="border-radius:12px" src="https://open…"
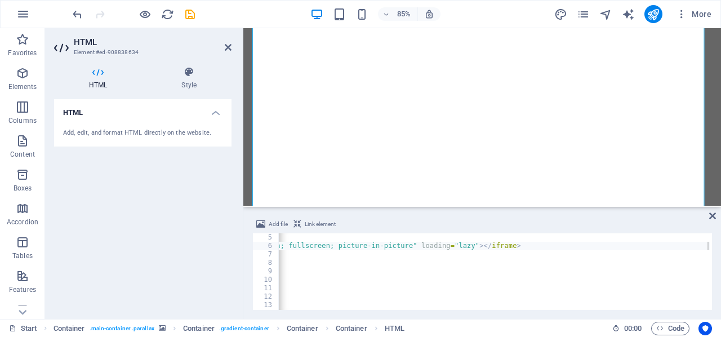
click at [648, 5] on div at bounding box center [653, 14] width 18 height 18
click at [652, 11] on icon "publish" at bounding box center [652, 14] width 13 height 13
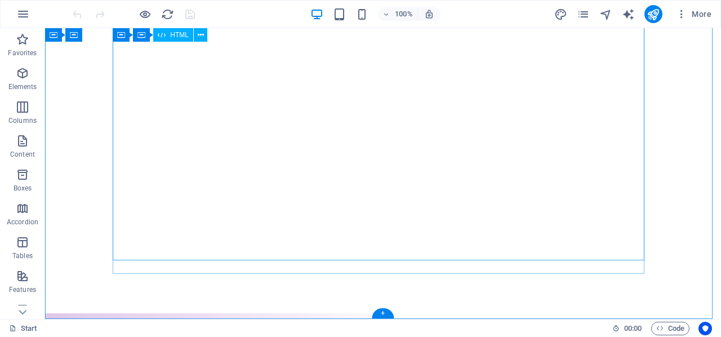
scroll to position [92, 0]
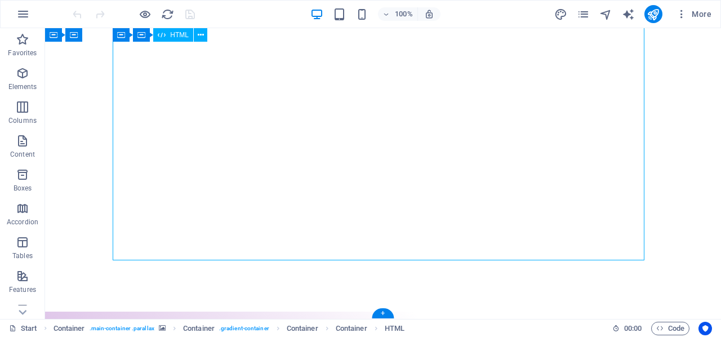
click at [288, 238] on div "Drag here to replace the existing content. Press “Ctrl” if you want to create a…" at bounding box center [383, 173] width 676 height 291
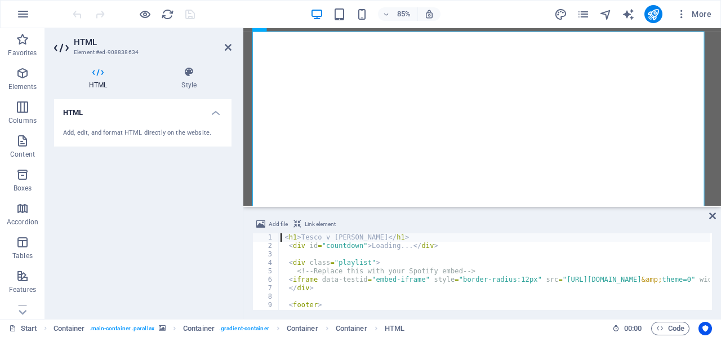
scroll to position [41, 0]
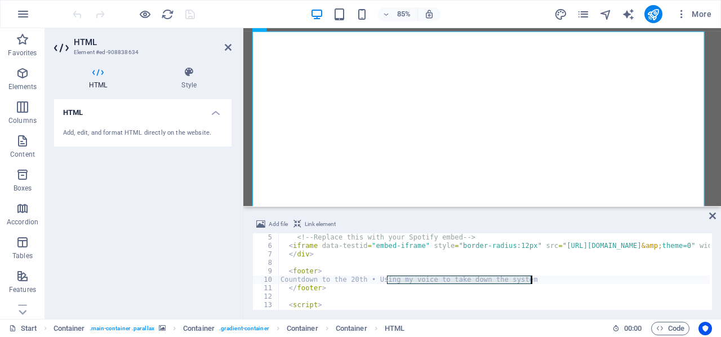
drag, startPoint x: 387, startPoint y: 280, endPoint x: 533, endPoint y: 278, distance: 145.3
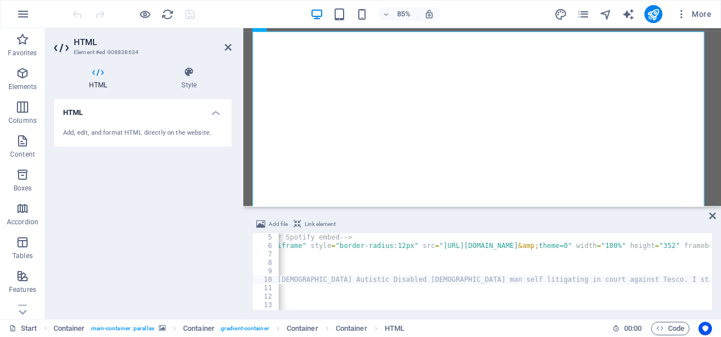
scroll to position [0, 0]
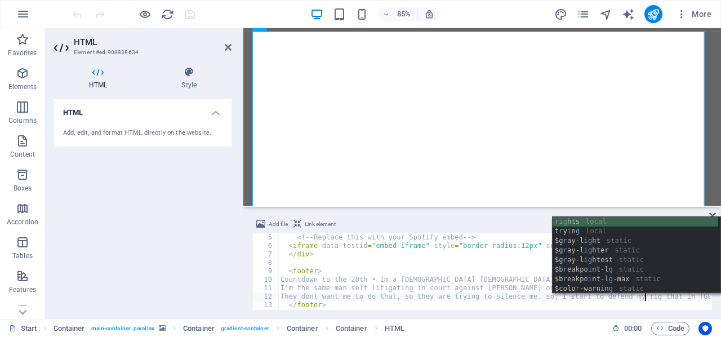
scroll to position [0, 30]
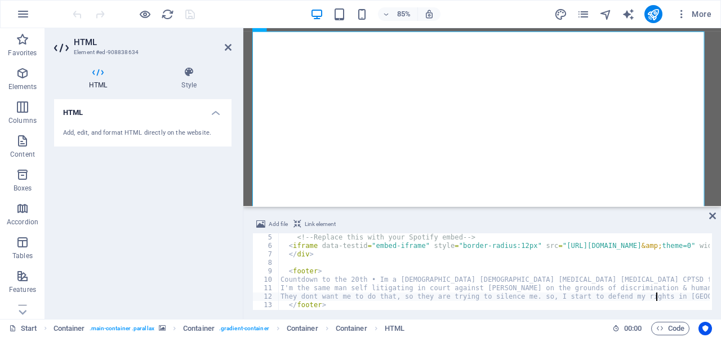
type textarea "</footer>"
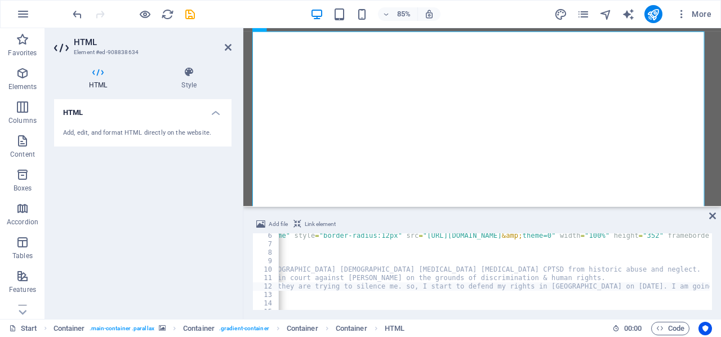
scroll to position [0, 140]
click at [372, 311] on div "Add file Link element They dont want me to do that, so they are trying to silen…" at bounding box center [481, 263] width 477 height 110
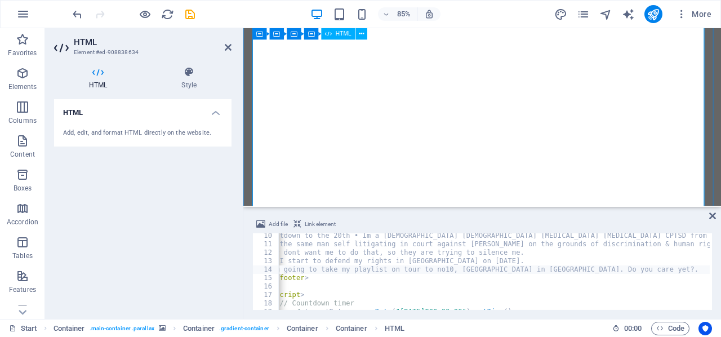
scroll to position [214, 0]
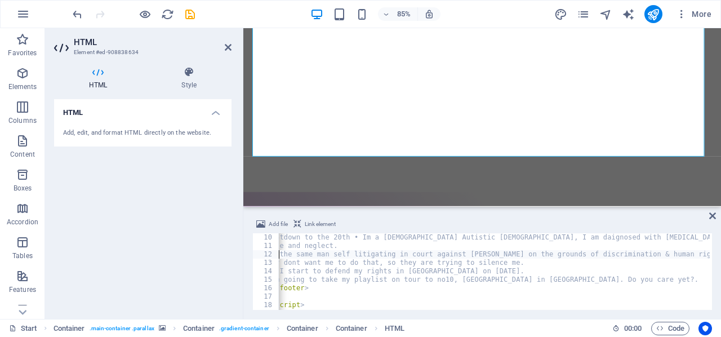
scroll to position [0, 0]
type textarea "a"
type textarea "Countdown to the 20th • Im a 53 year old Autistic Buddhist, I am daignosed with…"
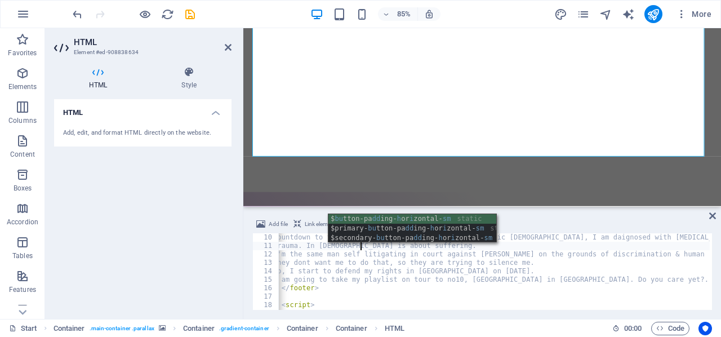
scroll to position [0, 7]
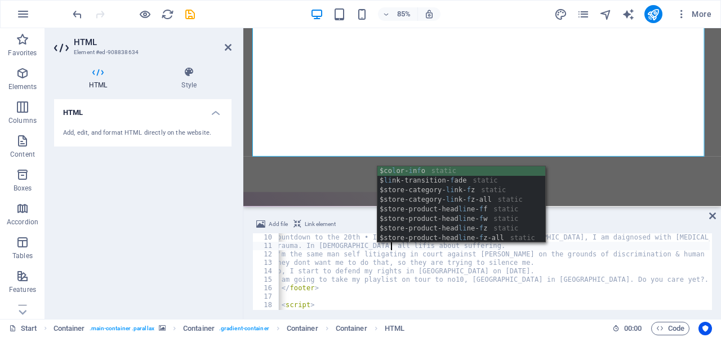
scroll to position [0, 10]
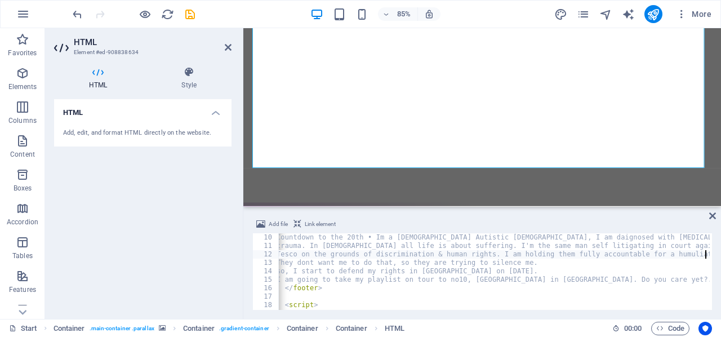
scroll to position [0, 4]
type textarea "Tesco on the grounds of discrimination & human rights. I am holding them fully …"
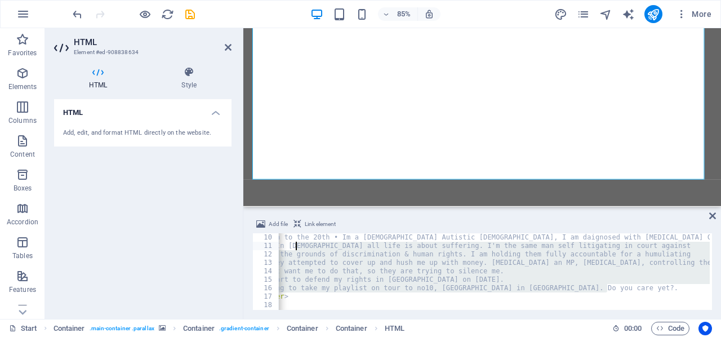
scroll to position [0, 0]
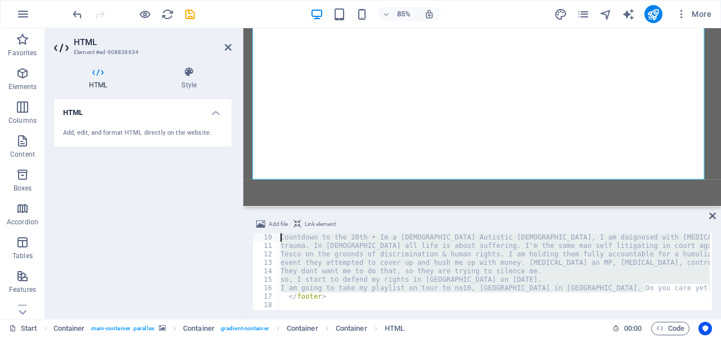
drag, startPoint x: 622, startPoint y: 286, endPoint x: 257, endPoint y: 237, distance: 368.1
click at [257, 237] on div "event they attempted to cover up and hush me up with money. Gaslighting an MP, …" at bounding box center [481, 271] width 459 height 77
drag, startPoint x: 649, startPoint y: 289, endPoint x: 291, endPoint y: 240, distance: 360.8
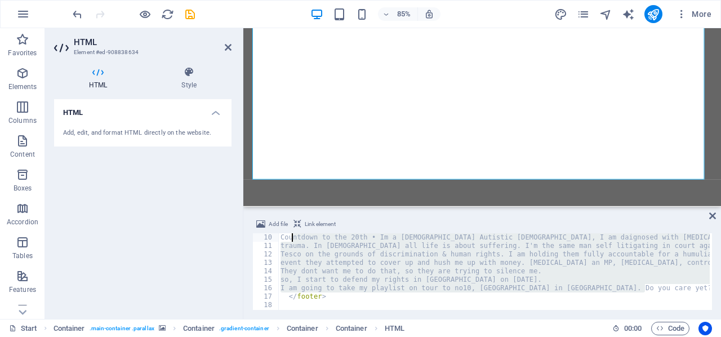
paste textarea "Do you care yet?"
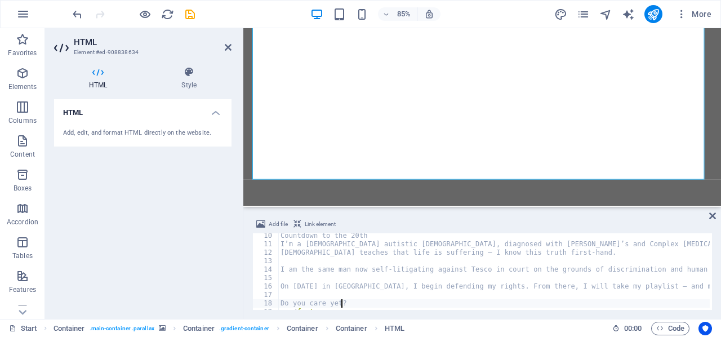
type textarea "[DEMOGRAPHIC_DATA] teaches that life is suffering — I know this truth first-han…"
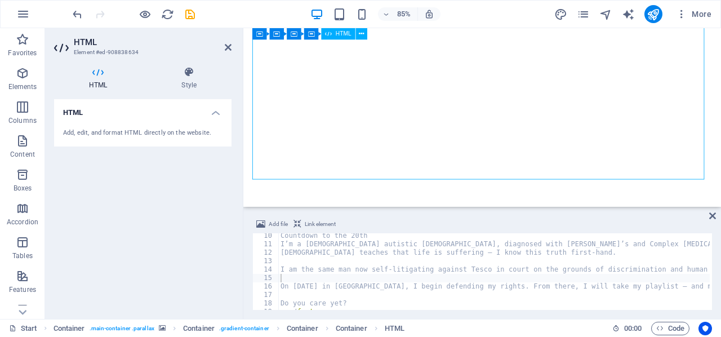
drag, startPoint x: 418, startPoint y: 186, endPoint x: 343, endPoint y: 181, distance: 74.5
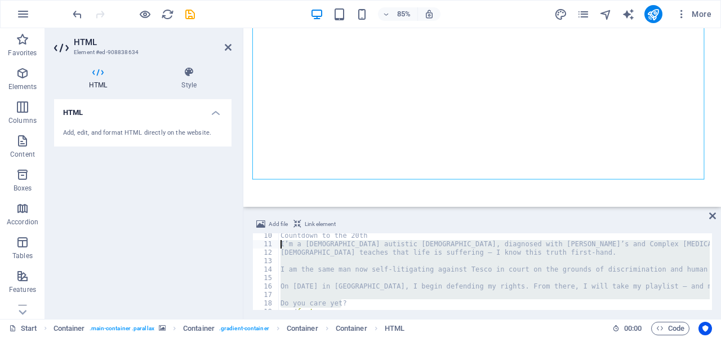
scroll to position [76, 0]
drag, startPoint x: 356, startPoint y: 267, endPoint x: 276, endPoint y: 235, distance: 86.4
click at [276, 235] on div "10 11 12 13 14 15 16 17 18 19 20 Countdown to the 20th I’m a 53-year-old autist…" at bounding box center [481, 271] width 459 height 77
type textarea "Countdown to the 20th I’m a 53-year-old autistic Buddhist, diagnosed with Asper…"
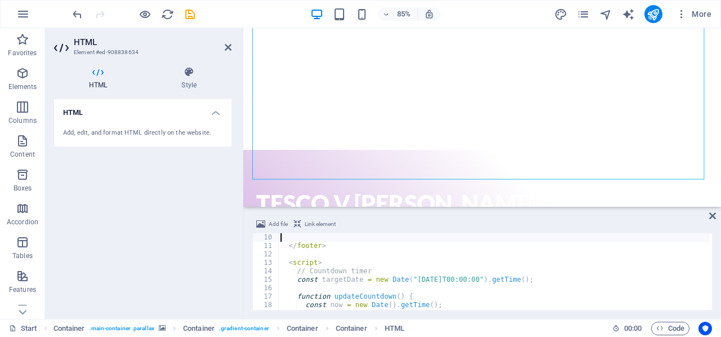
scroll to position [160, 0]
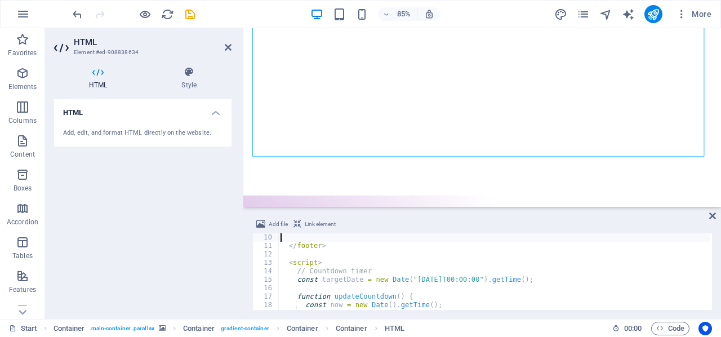
click at [222, 251] on div "HTML Add, edit, and format HTML directly on the website." at bounding box center [142, 204] width 177 height 211
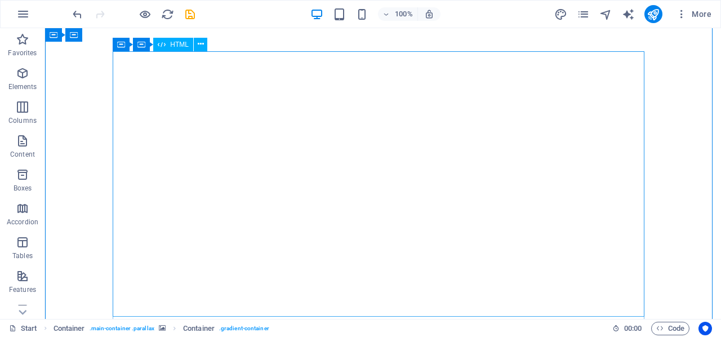
scroll to position [0, 0]
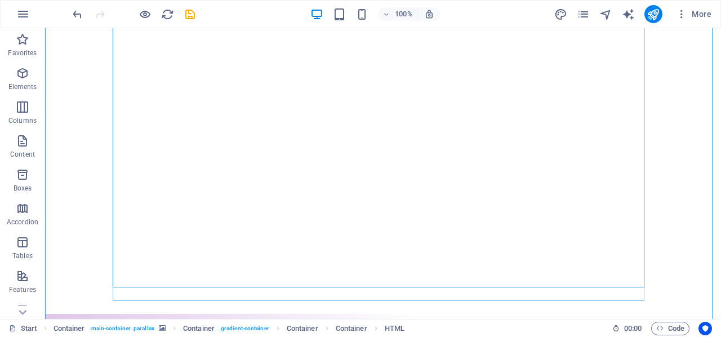
scroll to position [79, 0]
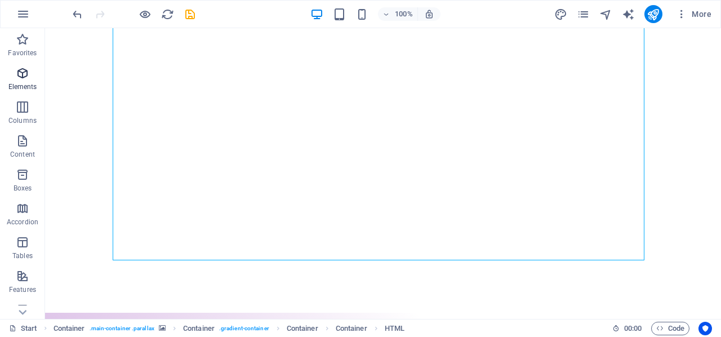
click at [27, 73] on icon "button" at bounding box center [23, 73] width 14 height 14
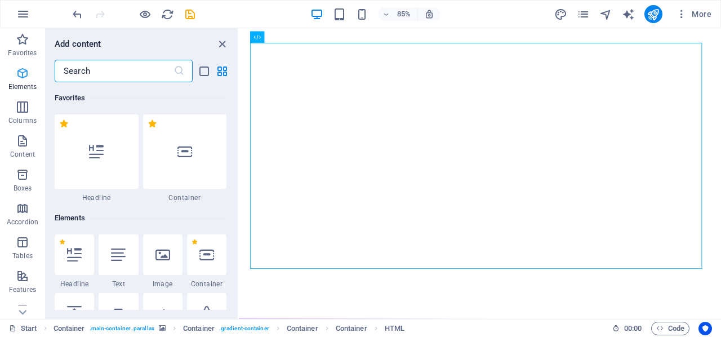
scroll to position [120, 0]
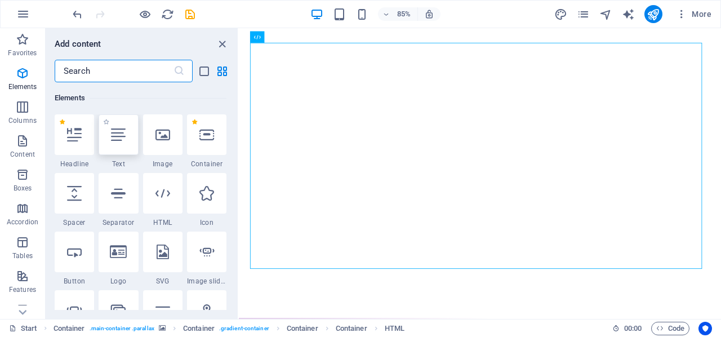
click at [132, 136] on div at bounding box center [118, 134] width 39 height 41
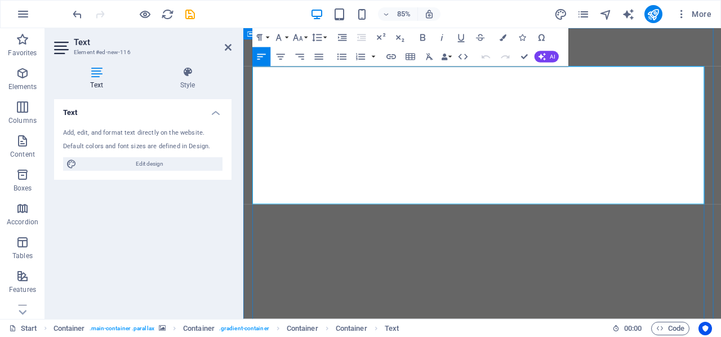
scroll to position [6858, 3]
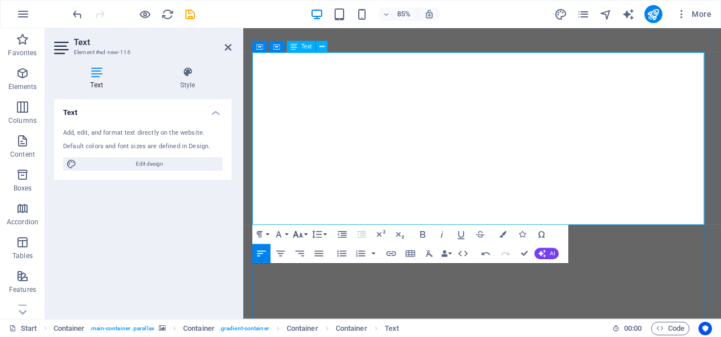
scroll to position [56, 0]
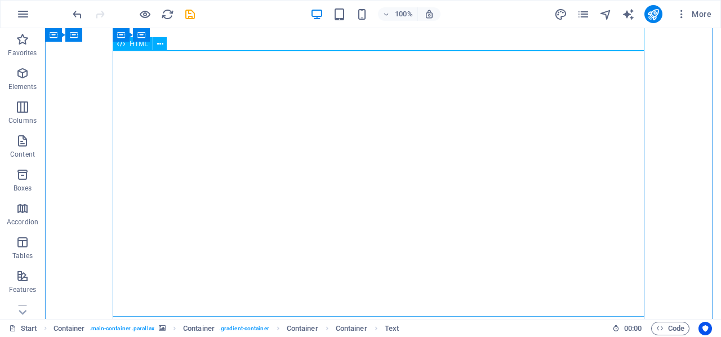
scroll to position [0, 0]
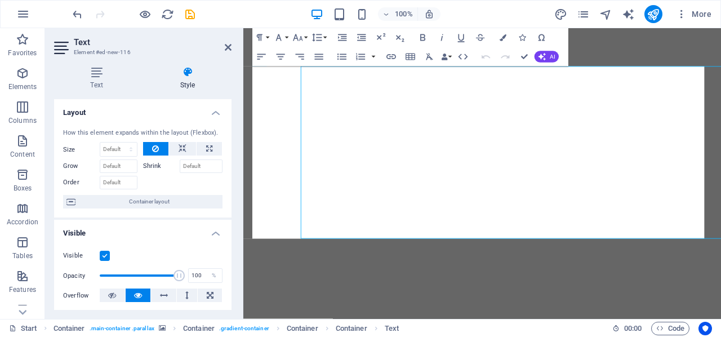
click at [168, 81] on h4 "Style" at bounding box center [188, 78] width 88 height 24
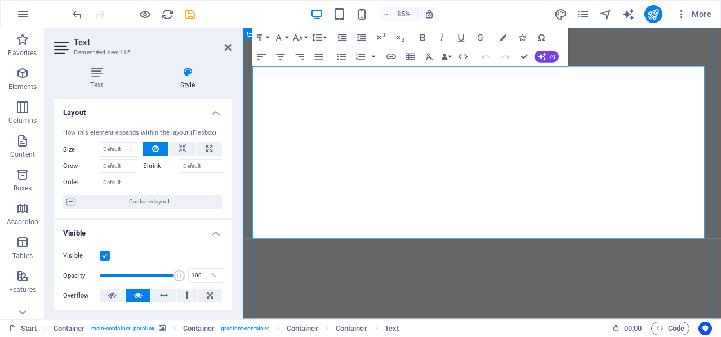
click at [651, 12] on icon "publish" at bounding box center [652, 14] width 13 height 13
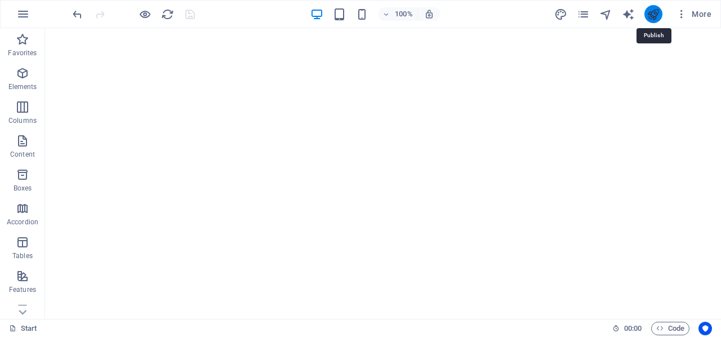
click at [654, 12] on icon "publish" at bounding box center [652, 14] width 13 height 13
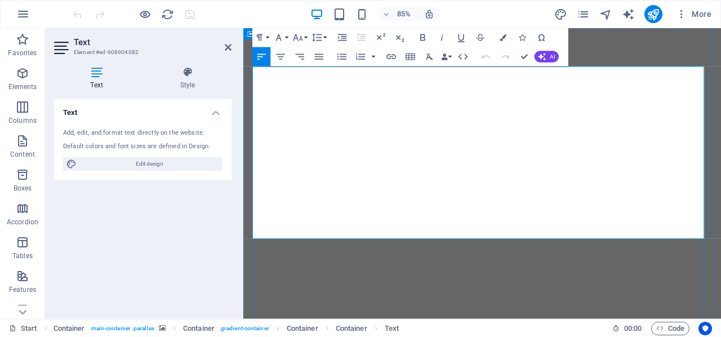
drag, startPoint x: 481, startPoint y: 266, endPoint x: 251, endPoint y: 81, distance: 295.9
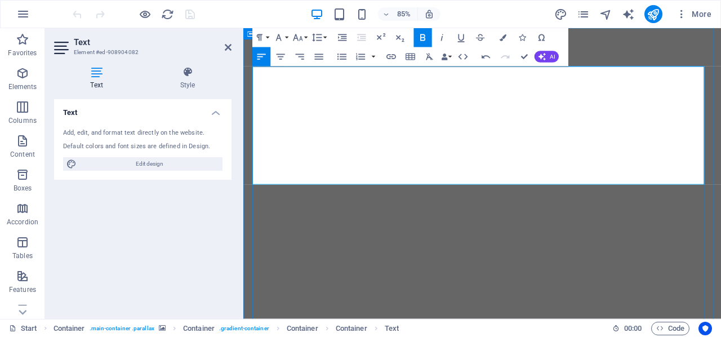
click at [649, 17] on icon "publish" at bounding box center [652, 14] width 13 height 13
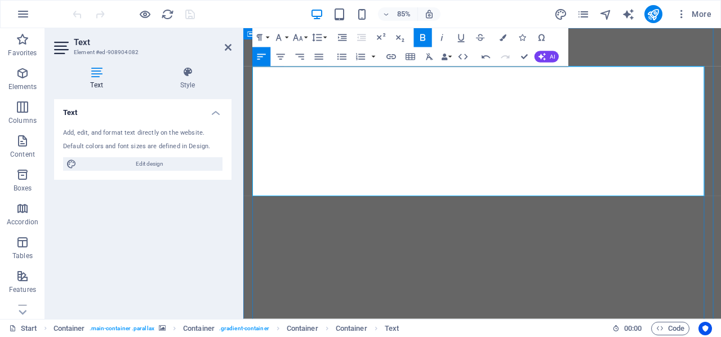
click at [294, 190] on icon at bounding box center [292, 190] width 5 height 10
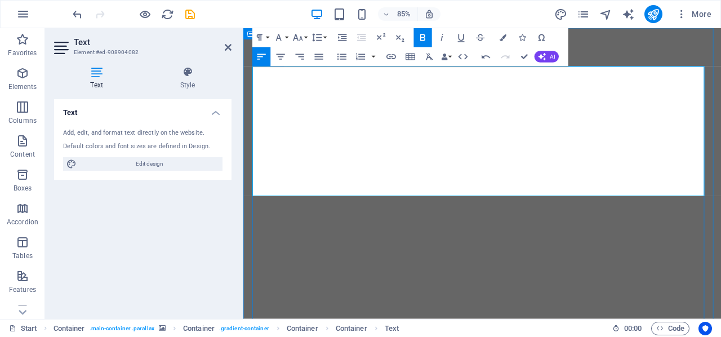
drag, startPoint x: 339, startPoint y: 213, endPoint x: 333, endPoint y: 215, distance: 5.9
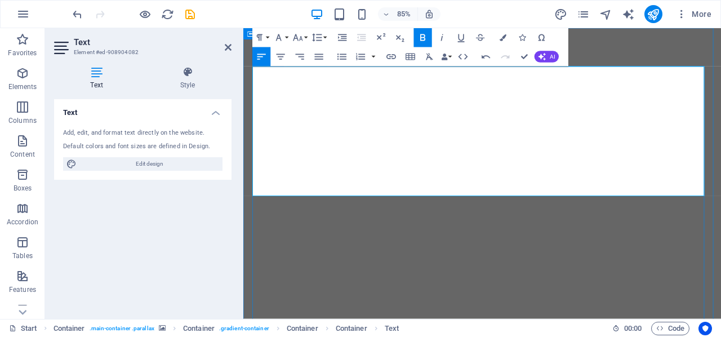
drag, startPoint x: 253, startPoint y: 221, endPoint x: 267, endPoint y: 219, distance: 14.3
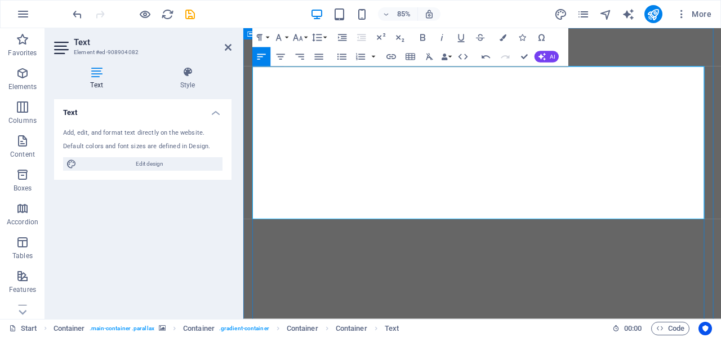
drag, startPoint x: 474, startPoint y: 242, endPoint x: 255, endPoint y: 207, distance: 221.8
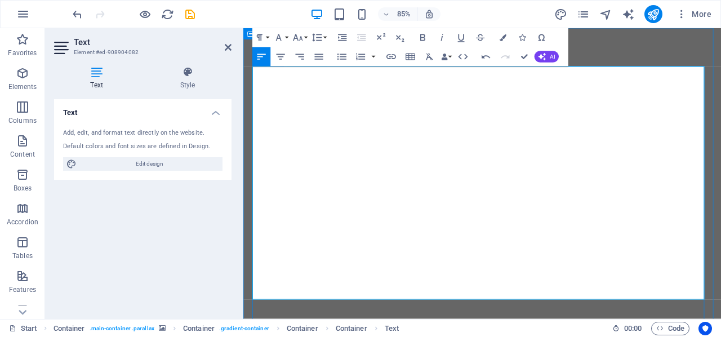
drag, startPoint x: 653, startPoint y: 234, endPoint x: 601, endPoint y: 234, distance: 51.2
drag, startPoint x: 619, startPoint y: 238, endPoint x: 614, endPoint y: 233, distance: 6.8
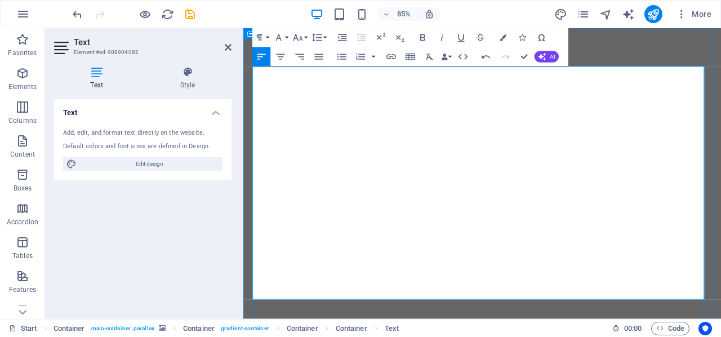
drag, startPoint x: 309, startPoint y: 260, endPoint x: 316, endPoint y: 258, distance: 8.1
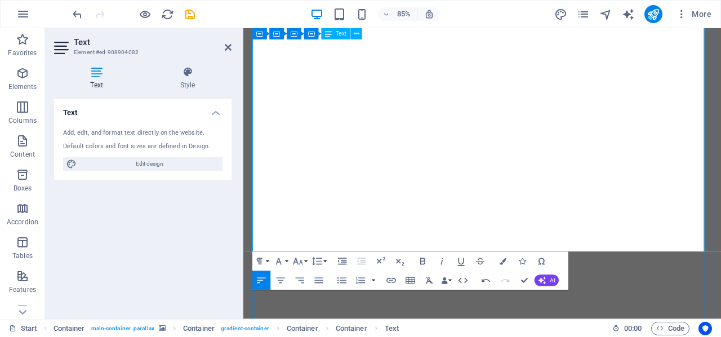
scroll to position [113, 0]
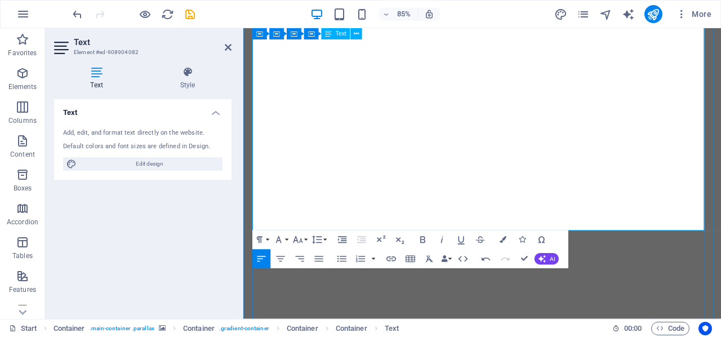
scroll to position [225, 0]
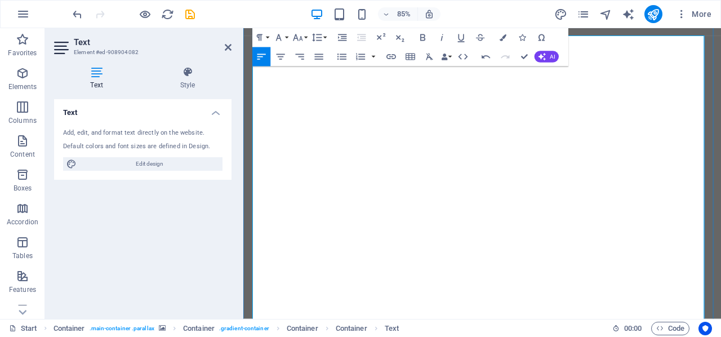
scroll to position [0, 0]
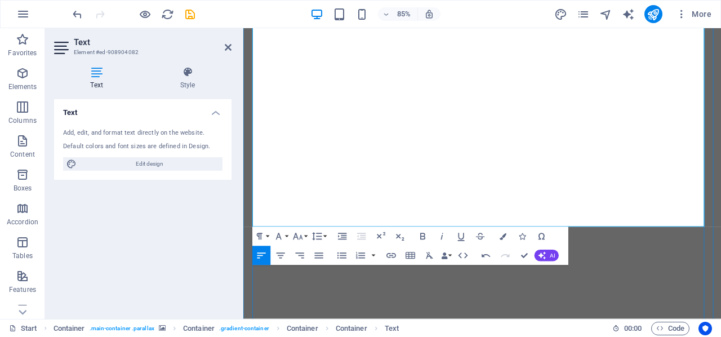
scroll to position [225, 0]
drag, startPoint x: 255, startPoint y: 144, endPoint x: 780, endPoint y: 261, distance: 538.4
copy div "’l i 14-dolo-sit ametcons Adipisci, elitseddo eius Temporin’u lab Etdolor MAGN …"
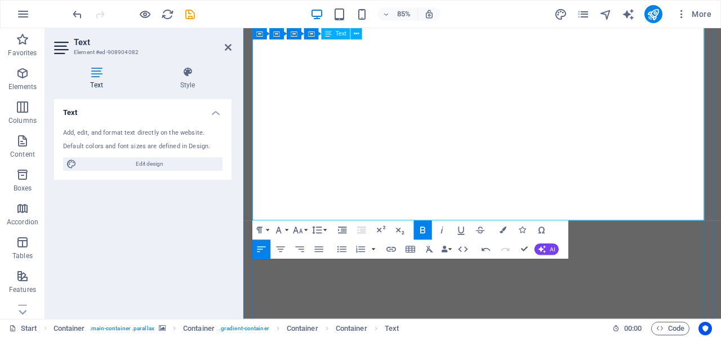
scroll to position [0, 0]
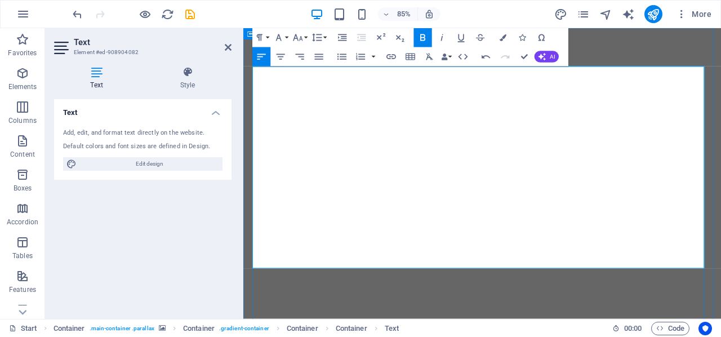
drag, startPoint x: 503, startPoint y: 115, endPoint x: 458, endPoint y: 129, distance: 47.2
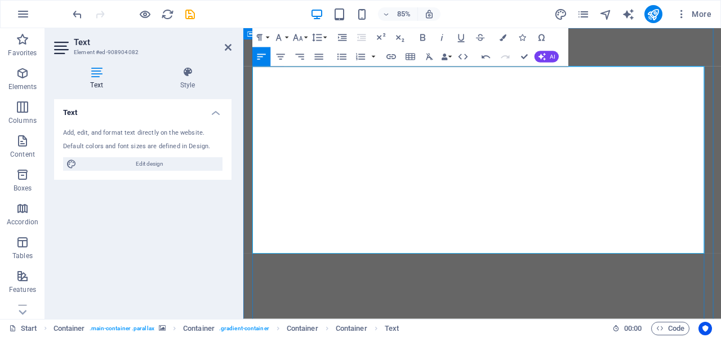
click at [418, 38] on icon "button" at bounding box center [422, 37] width 11 height 11
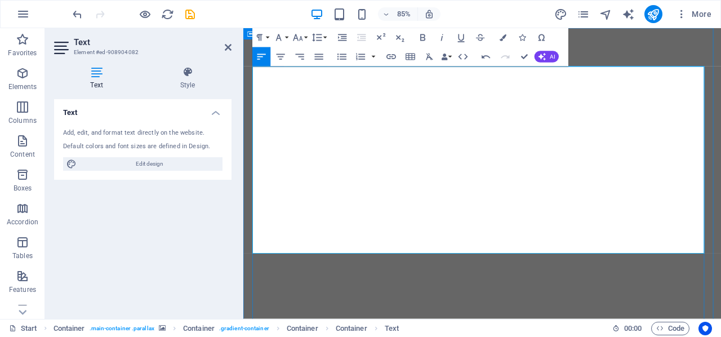
scroll to position [56, 0]
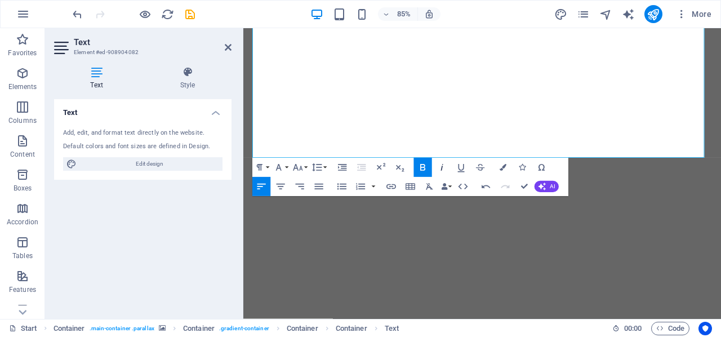
scroll to position [113, 0]
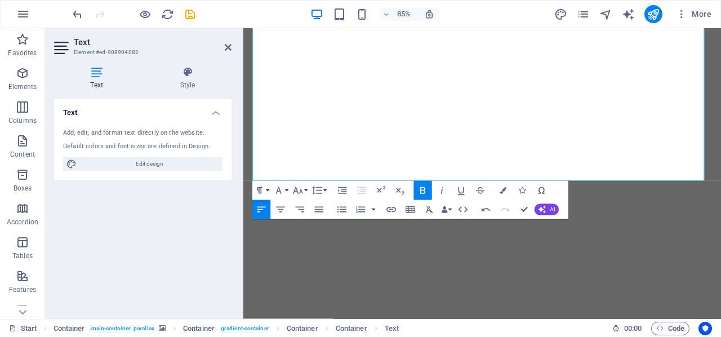
drag, startPoint x: 383, startPoint y: 199, endPoint x: 226, endPoint y: 185, distance: 157.2
copy div "you would not even do that. you turn around and walk away"
drag, startPoint x: 400, startPoint y: 195, endPoint x: 393, endPoint y: 136, distance: 60.1
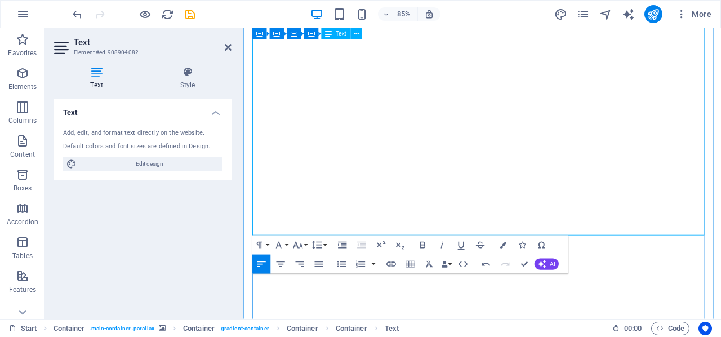
scroll to position [0, 0]
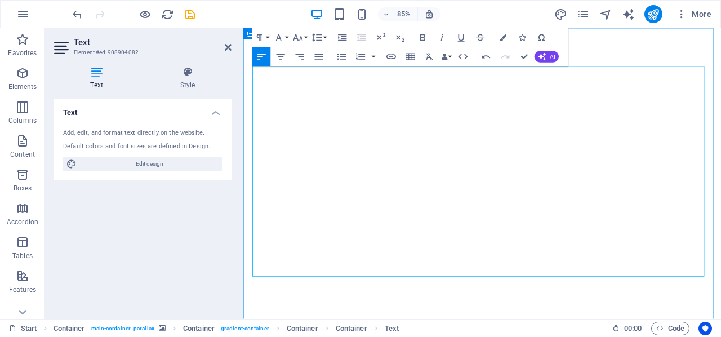
drag, startPoint x: 385, startPoint y: 202, endPoint x: 253, endPoint y: 114, distance: 158.4
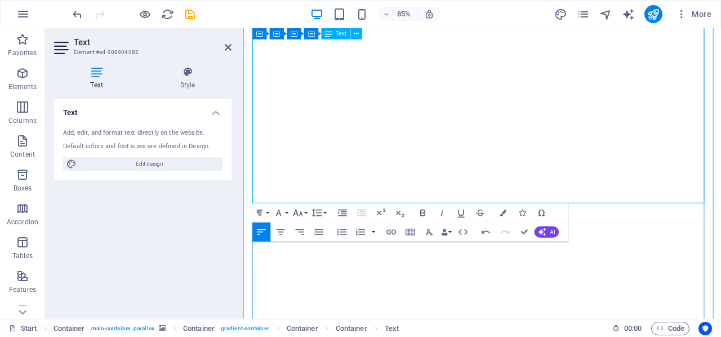
scroll to position [169, 0]
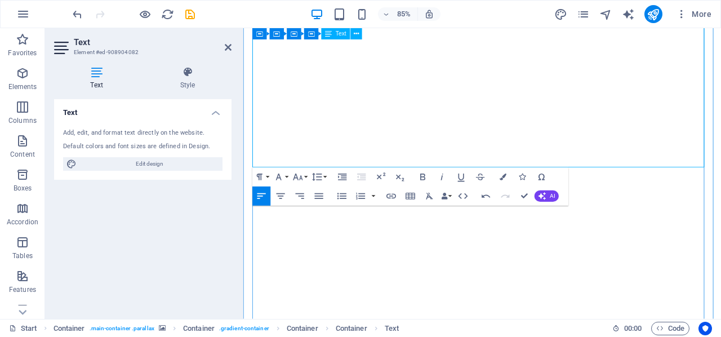
drag, startPoint x: 440, startPoint y: 158, endPoint x: 315, endPoint y: 162, distance: 125.1
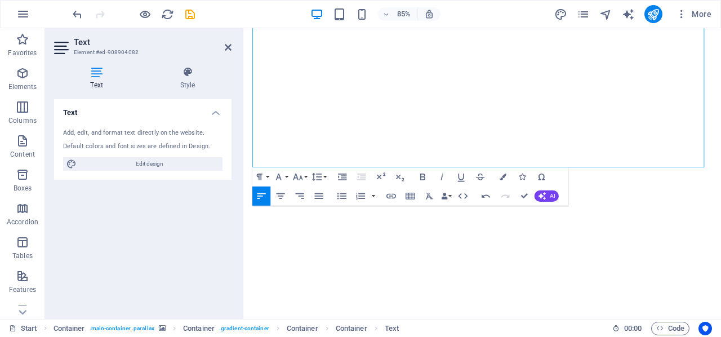
drag, startPoint x: 327, startPoint y: 159, endPoint x: 485, endPoint y: 167, distance: 158.4
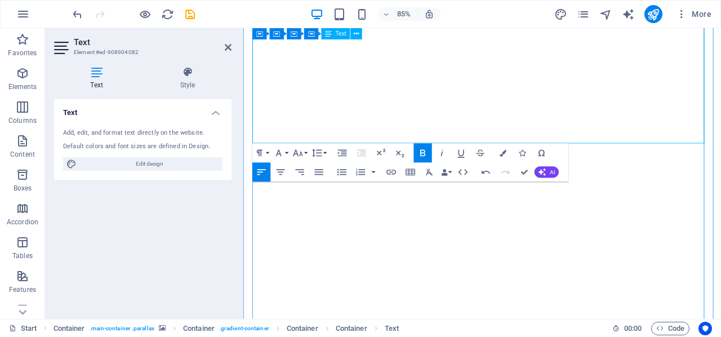
scroll to position [225, 0]
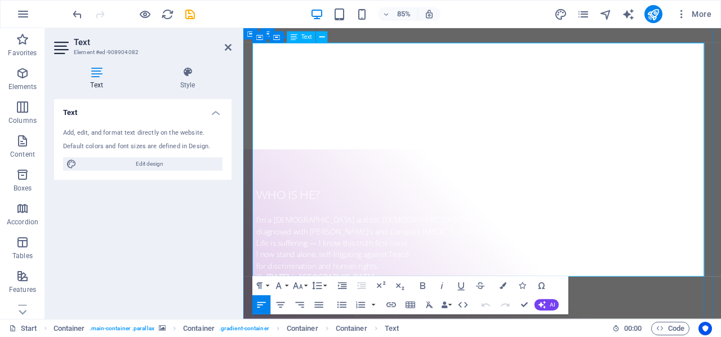
scroll to position [27, 0]
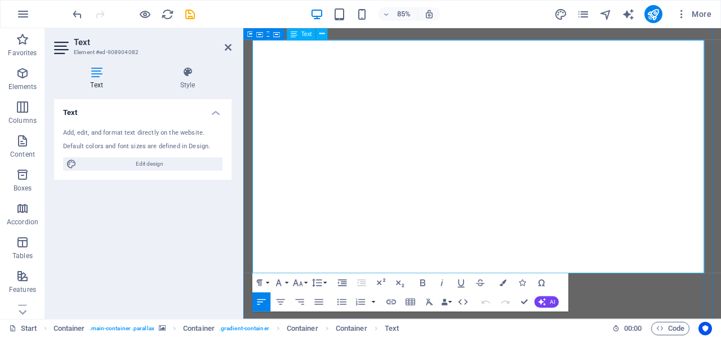
scroll to position [83, 0]
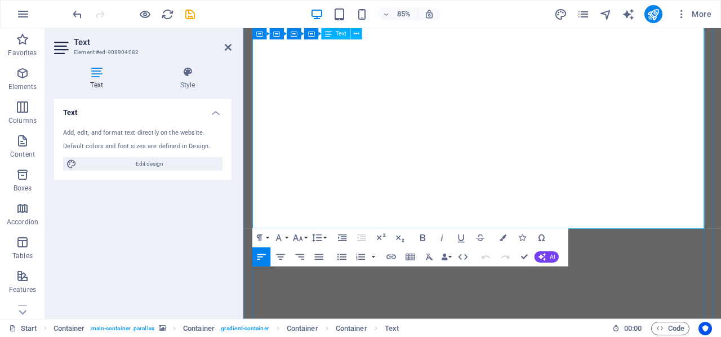
click at [651, 14] on icon "publish" at bounding box center [652, 14] width 13 height 13
